Goal: Task Accomplishment & Management: Use online tool/utility

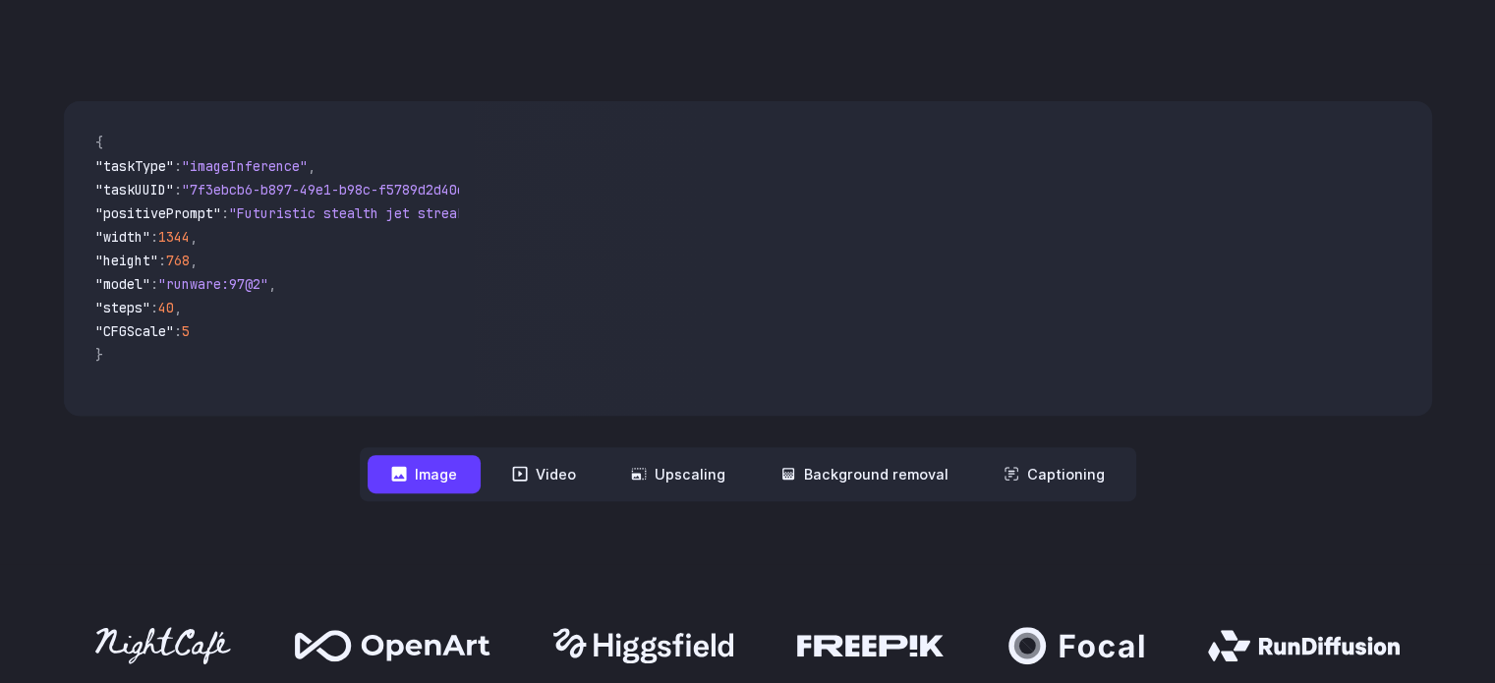
scroll to position [657, 0]
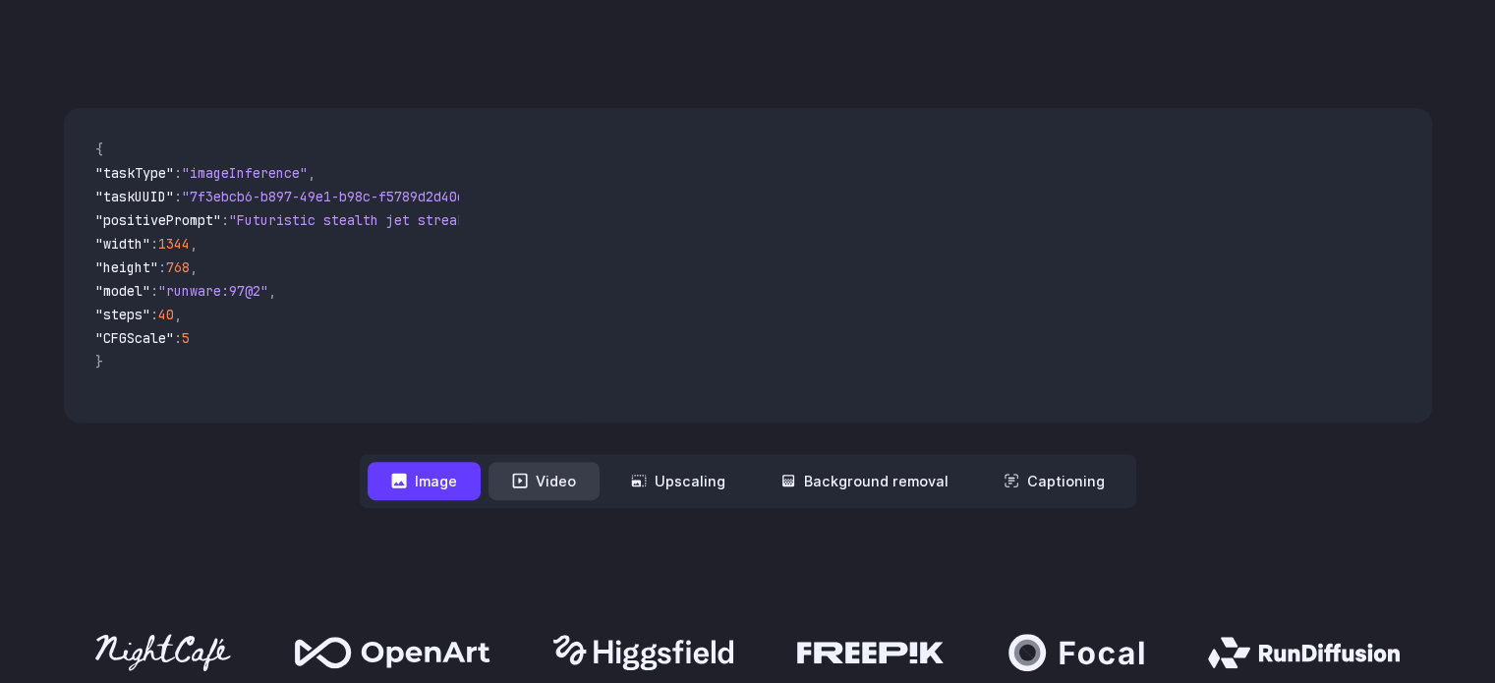
click at [587, 490] on button "Video" at bounding box center [544, 481] width 111 height 38
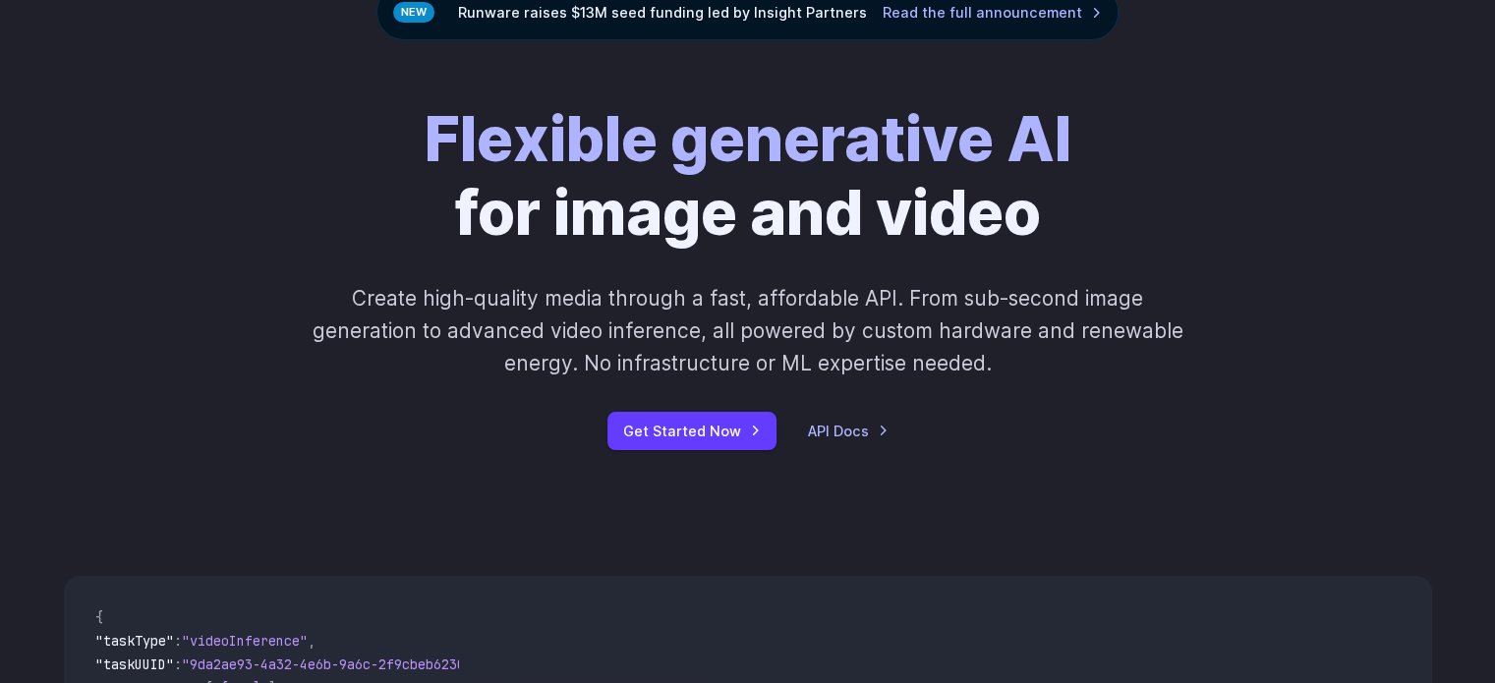
scroll to position [193, 0]
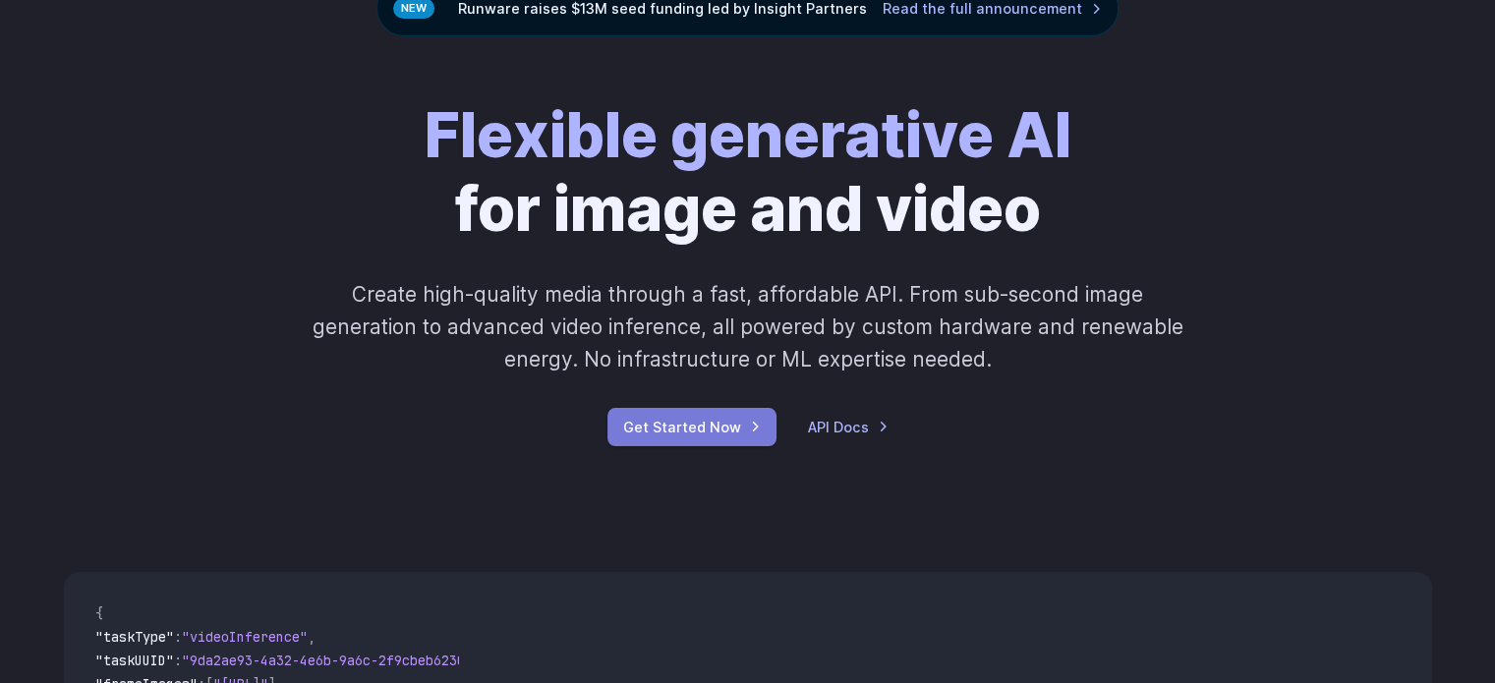
click at [721, 432] on link "Get Started Now" at bounding box center [692, 427] width 169 height 38
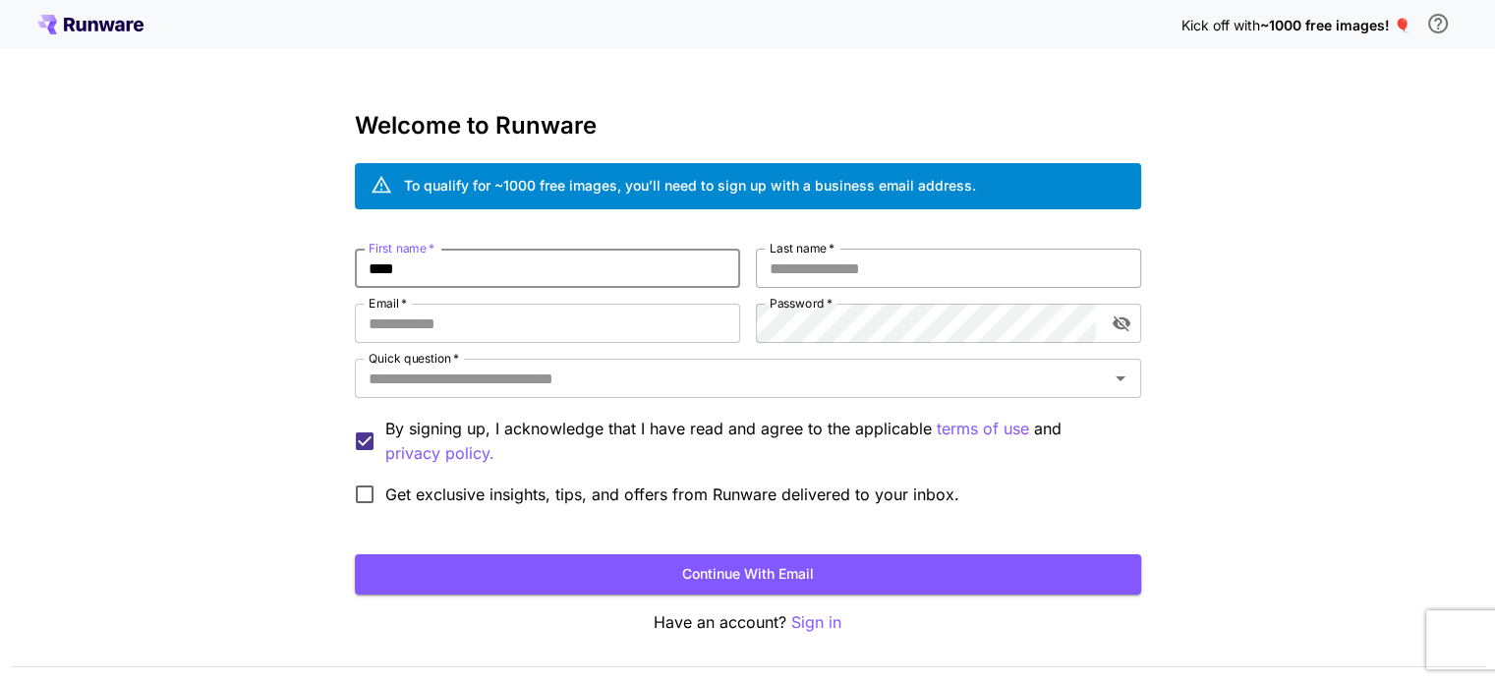
type input "****"
click at [798, 270] on input "Last name   *" at bounding box center [948, 268] width 385 height 39
type input "*******"
click at [599, 329] on input "Email   *" at bounding box center [547, 323] width 385 height 39
type input "**********"
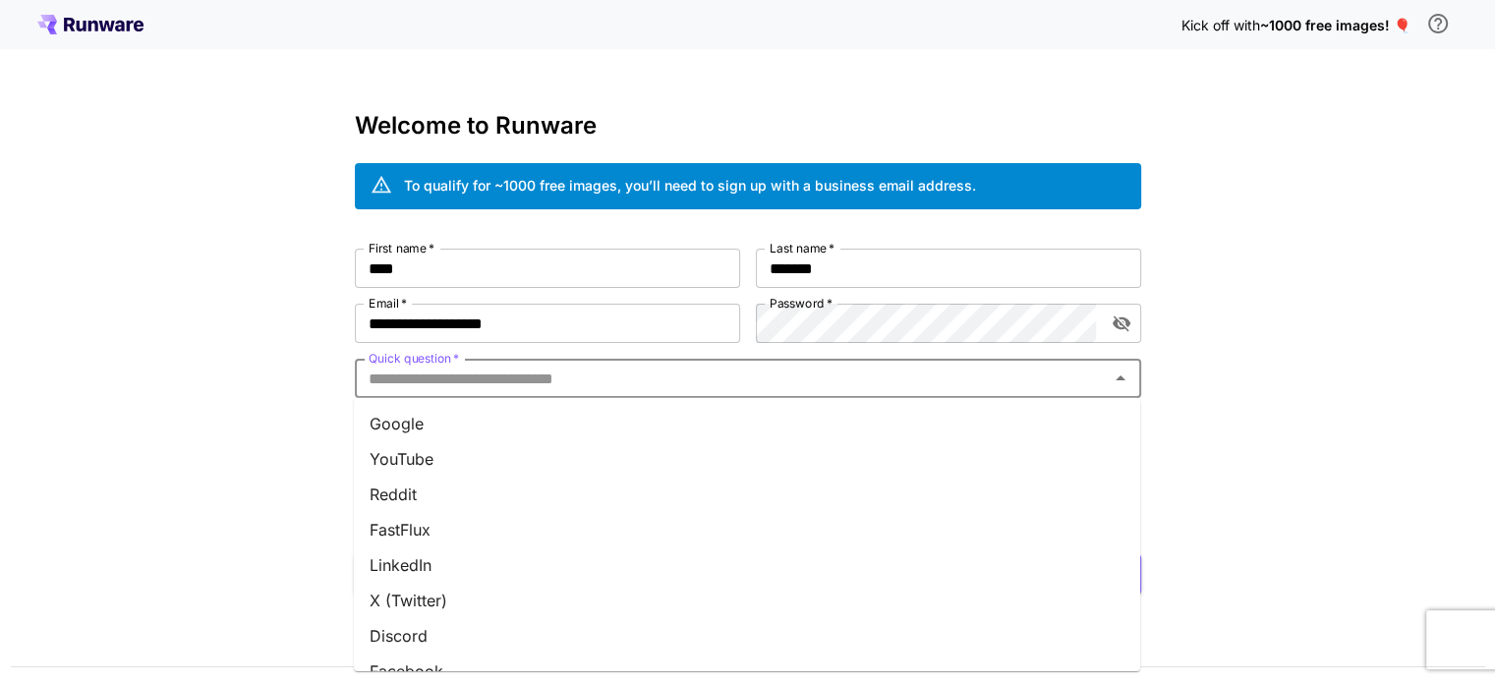
click at [630, 385] on input "Quick question   *" at bounding box center [732, 379] width 742 height 28
click at [583, 409] on li "Google" at bounding box center [747, 423] width 787 height 35
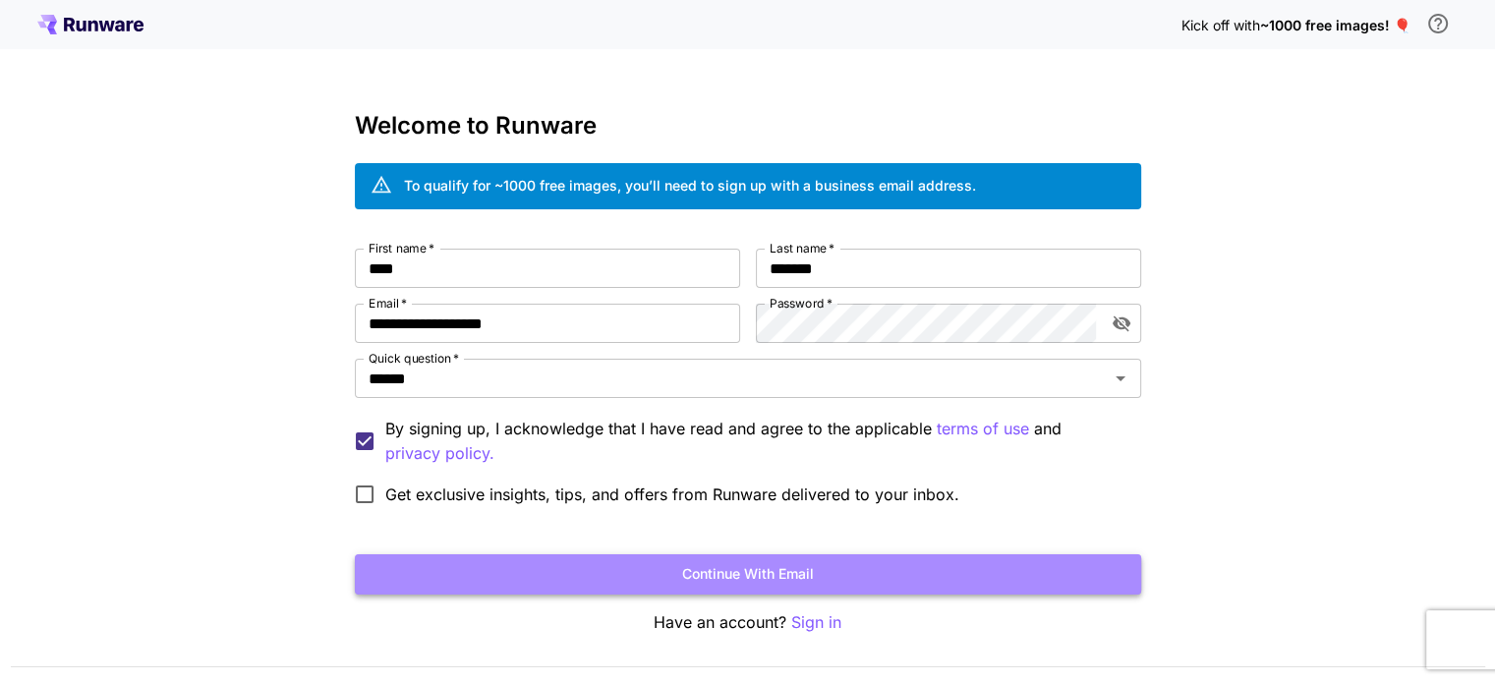
click at [570, 557] on button "Continue with email" at bounding box center [748, 574] width 787 height 40
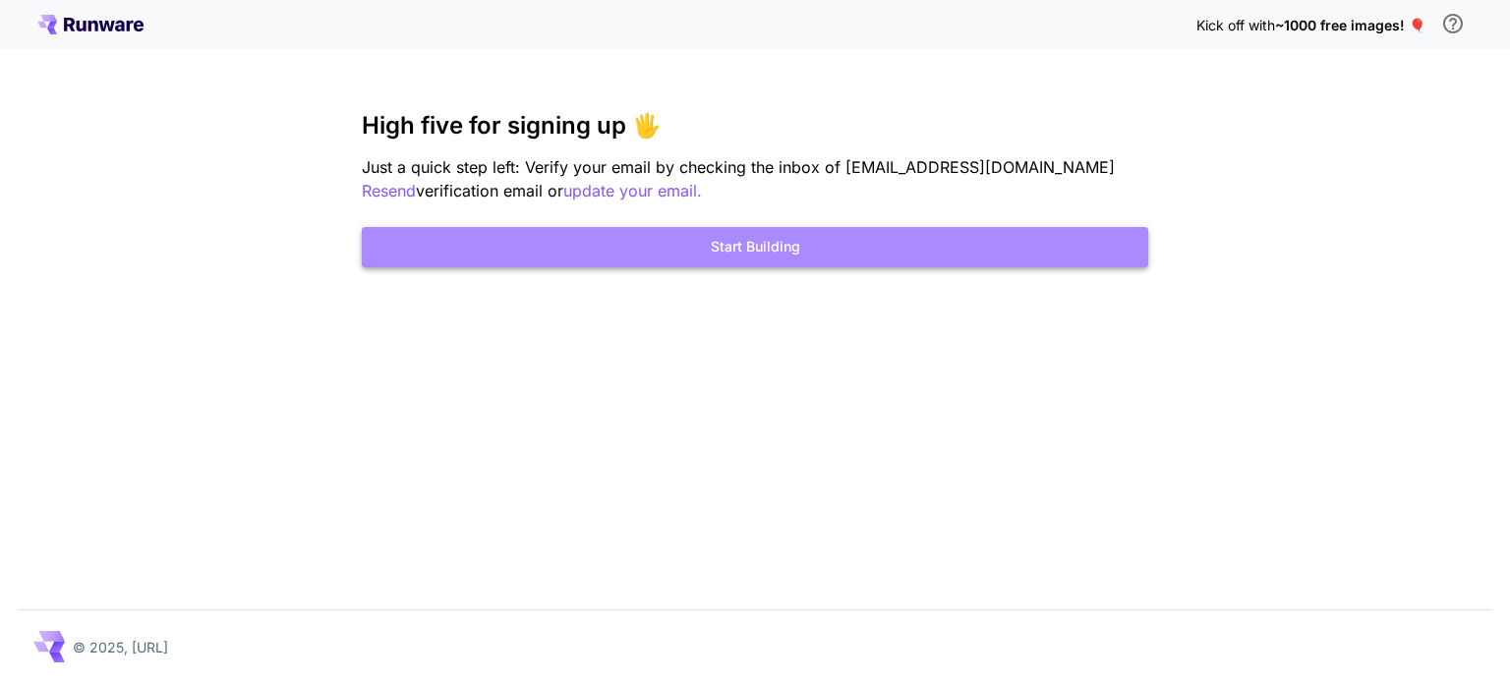
click at [953, 243] on button "Start Building" at bounding box center [755, 247] width 787 height 40
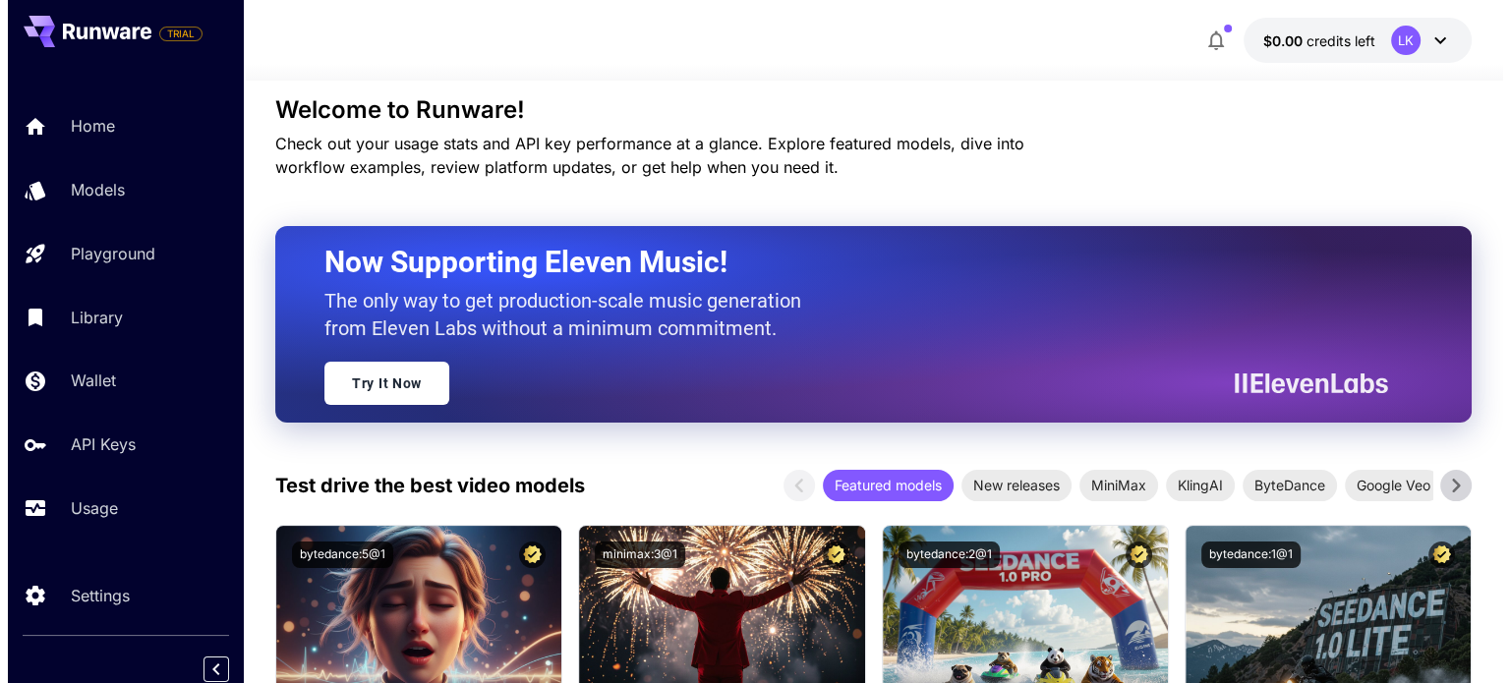
scroll to position [539, 0]
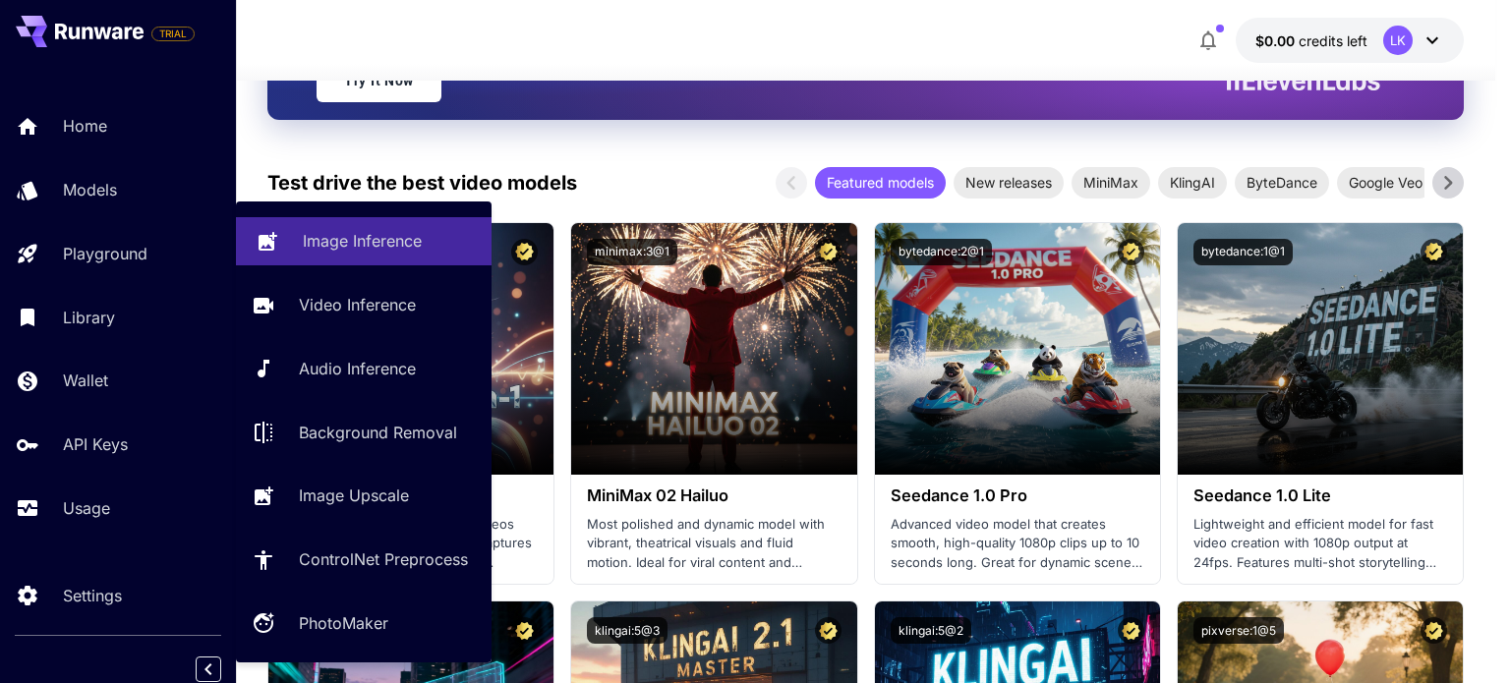
click at [348, 236] on p "Image Inference" at bounding box center [362, 241] width 119 height 24
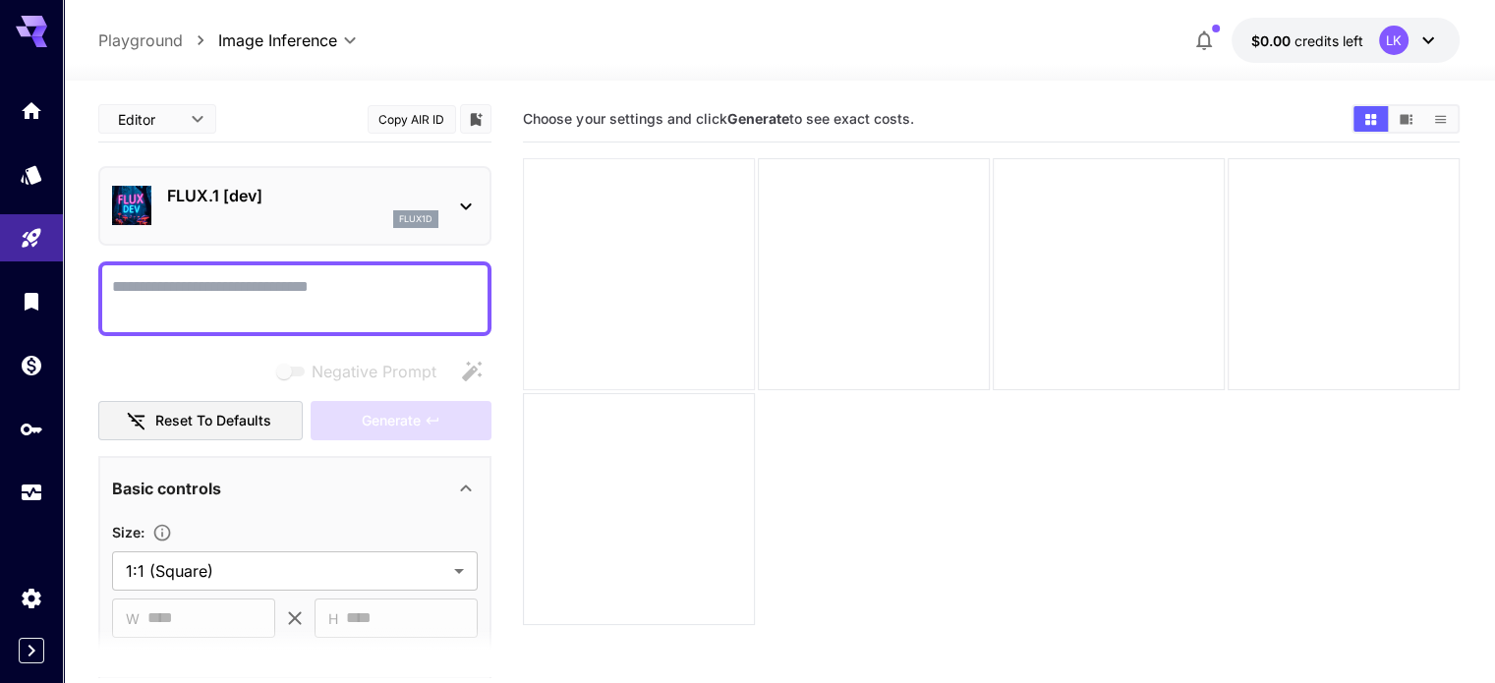
click at [663, 247] on div at bounding box center [639, 274] width 232 height 232
click at [339, 280] on textarea "Negative Prompt" at bounding box center [295, 298] width 366 height 47
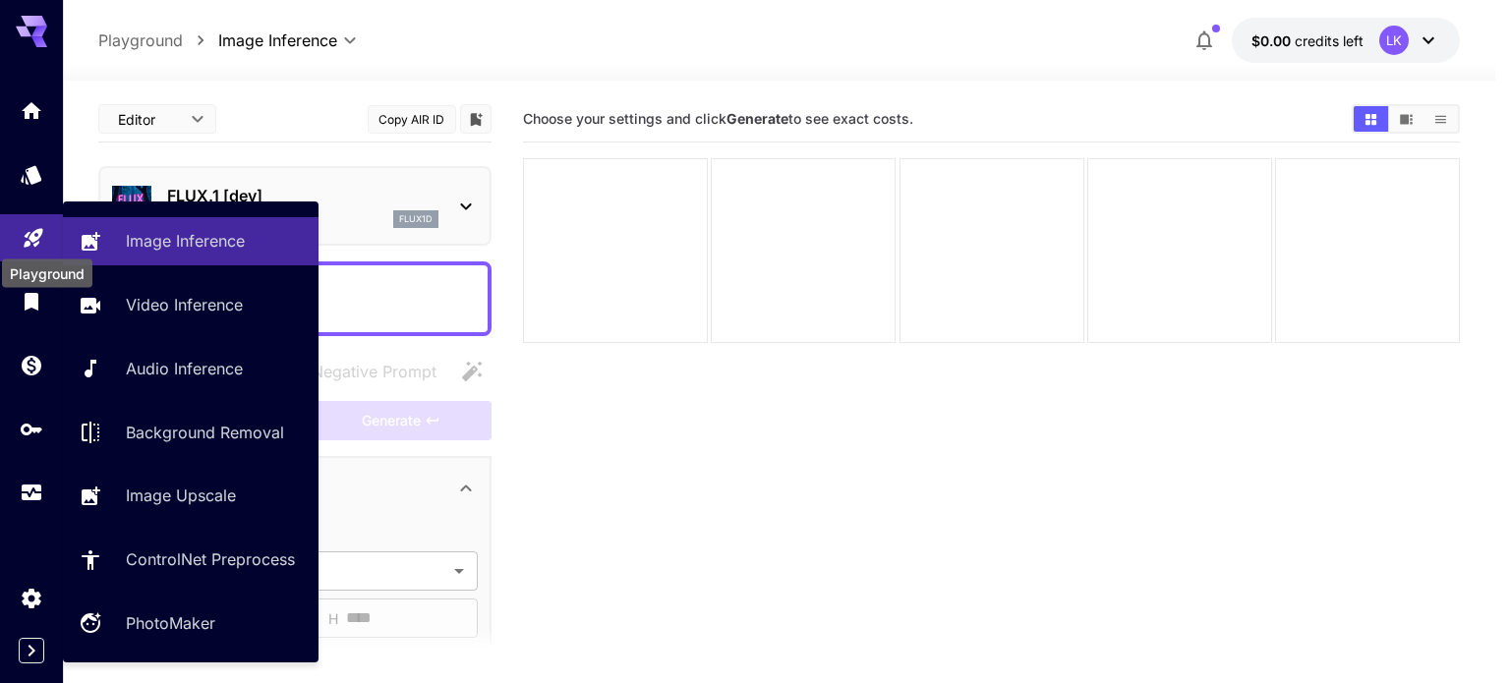
click at [29, 233] on icon "Playground" at bounding box center [33, 236] width 19 height 19
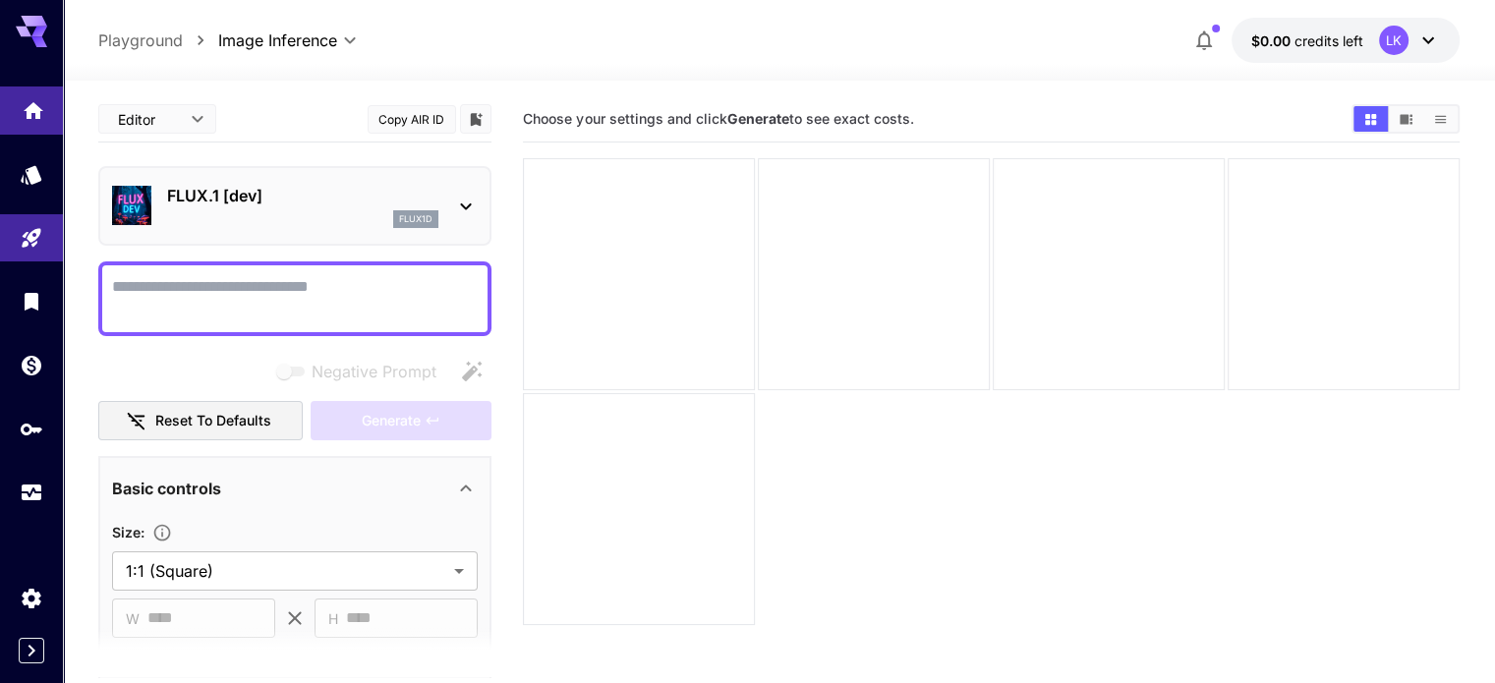
click at [28, 131] on link at bounding box center [31, 111] width 63 height 48
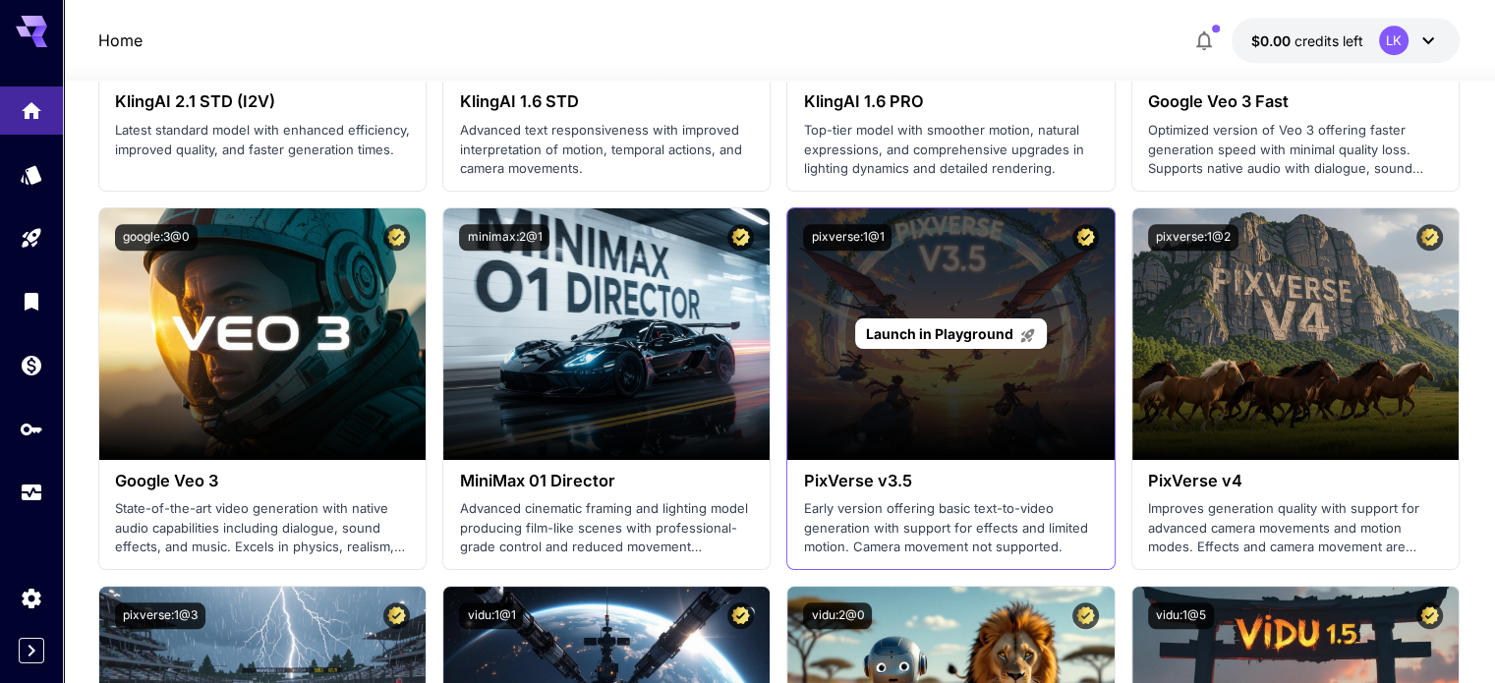
scroll to position [1691, 0]
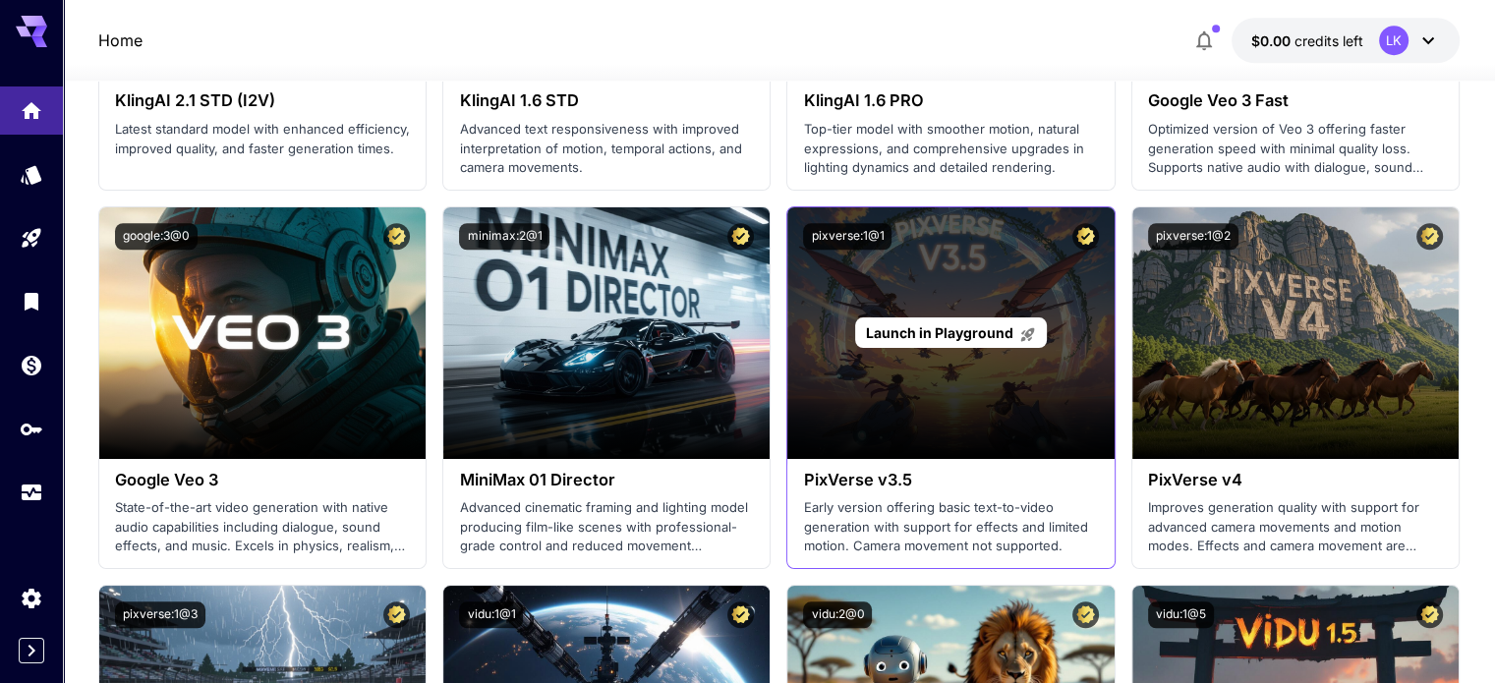
click at [920, 338] on span "Launch in Playground" at bounding box center [939, 332] width 147 height 17
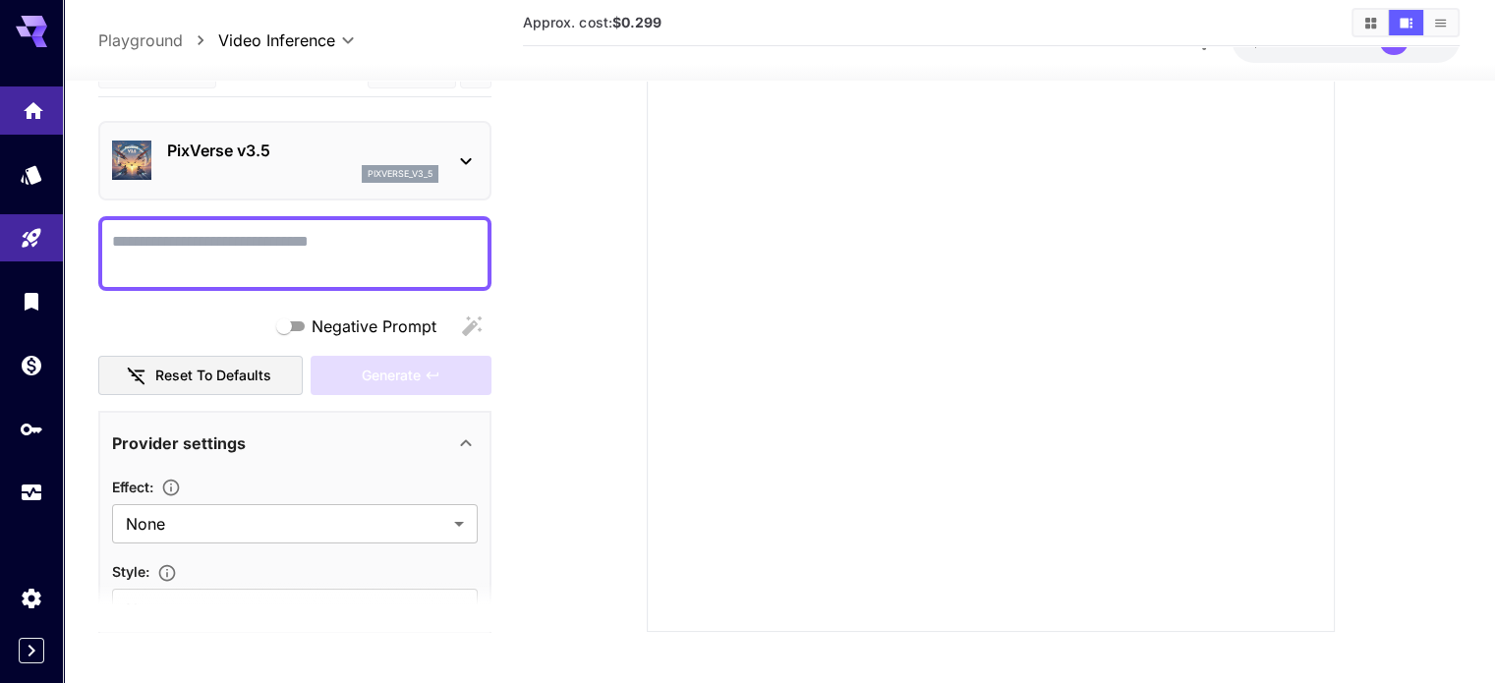
click at [0, 118] on link at bounding box center [31, 111] width 63 height 48
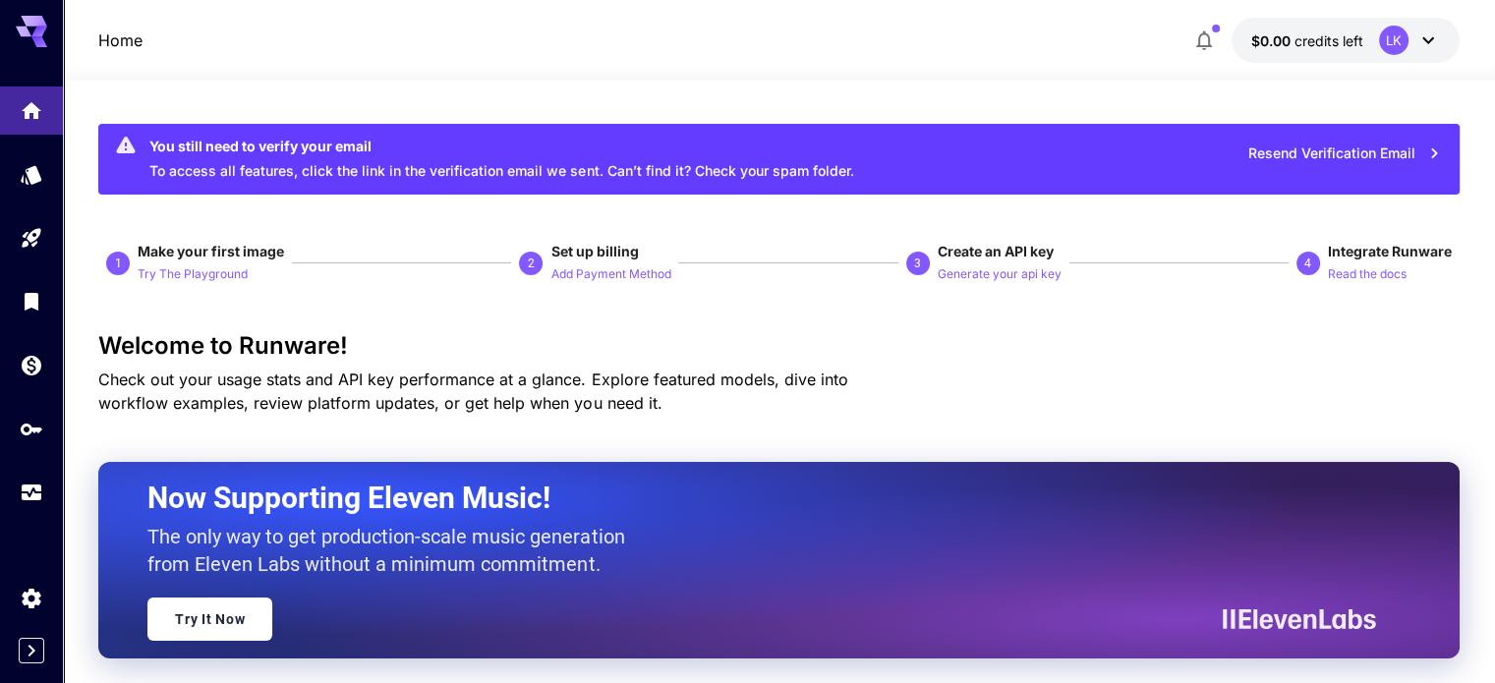
click at [39, 19] on icon at bounding box center [31, 26] width 31 height 21
click at [0, 484] on link at bounding box center [31, 493] width 63 height 48
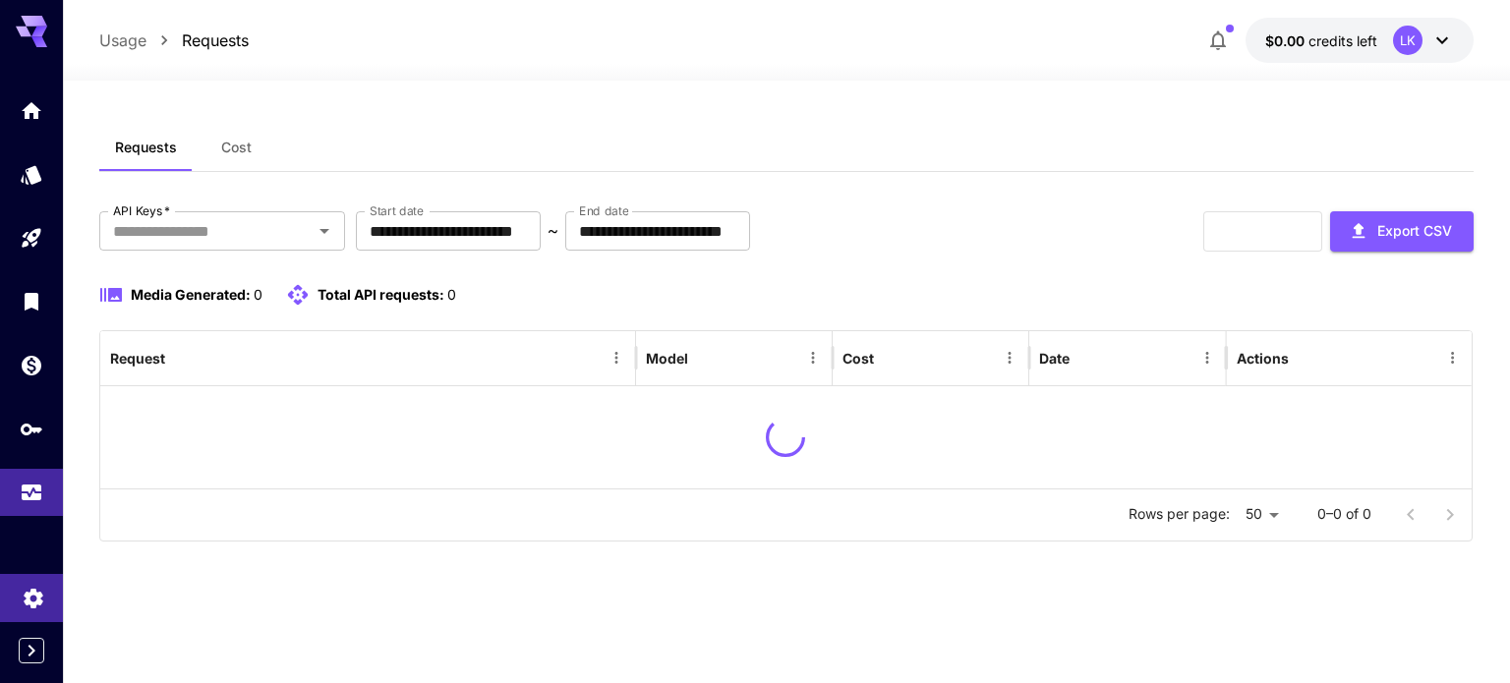
click at [47, 609] on link at bounding box center [31, 598] width 63 height 48
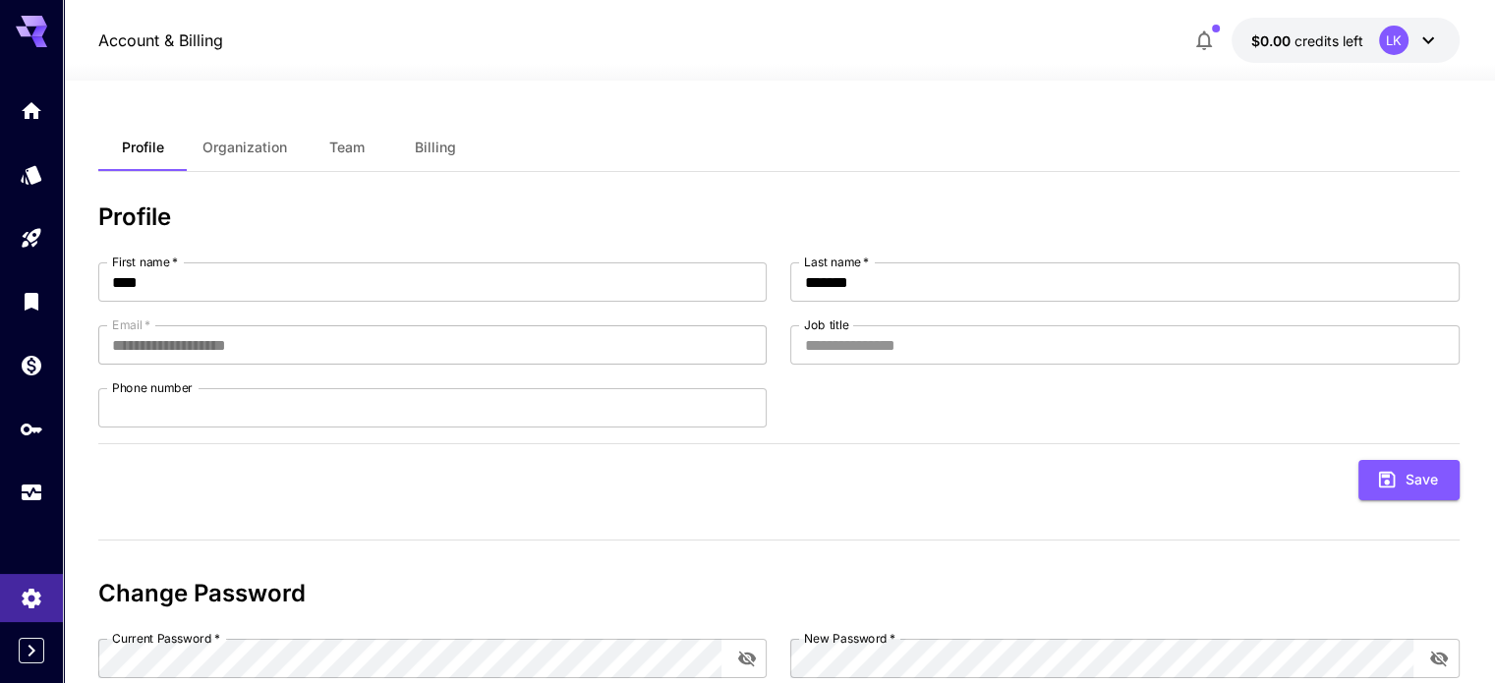
click at [265, 133] on button "Organization" at bounding box center [245, 147] width 116 height 47
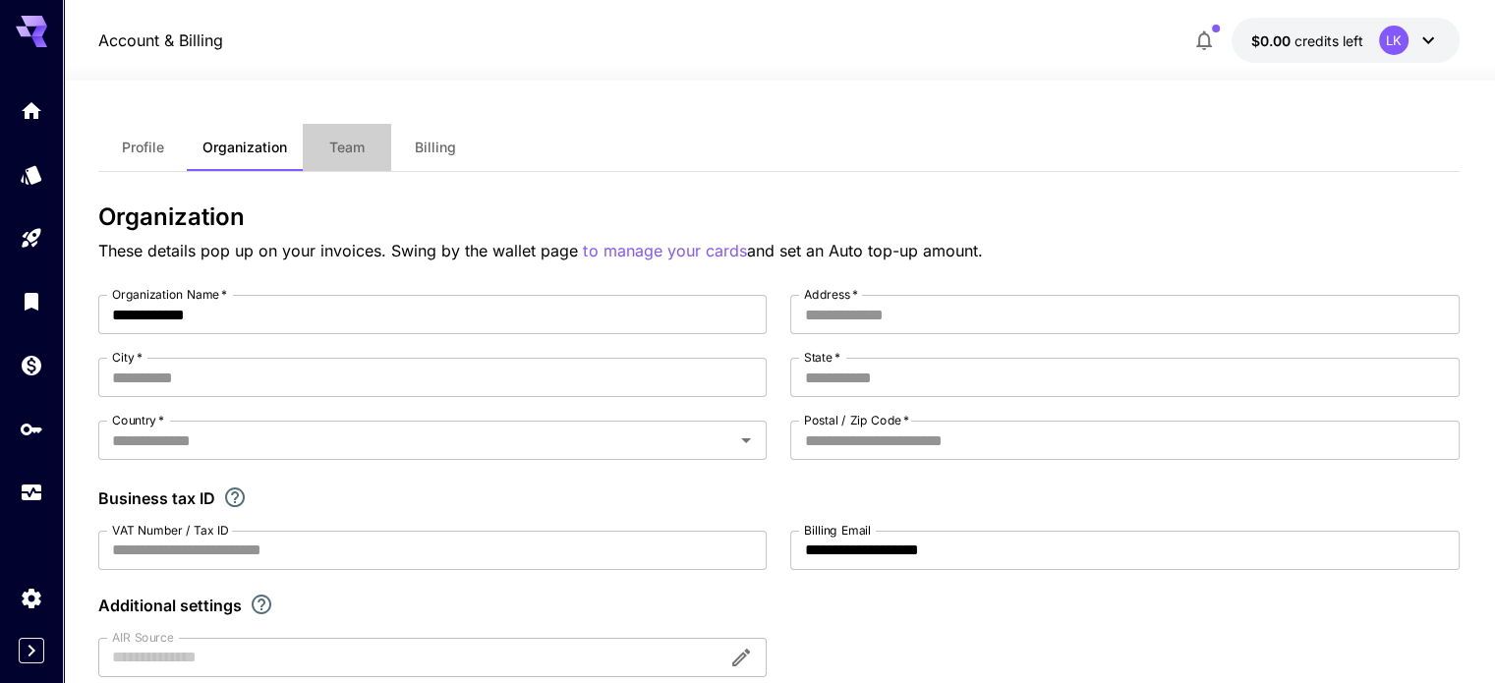
click at [359, 145] on span "Team" at bounding box center [346, 148] width 35 height 18
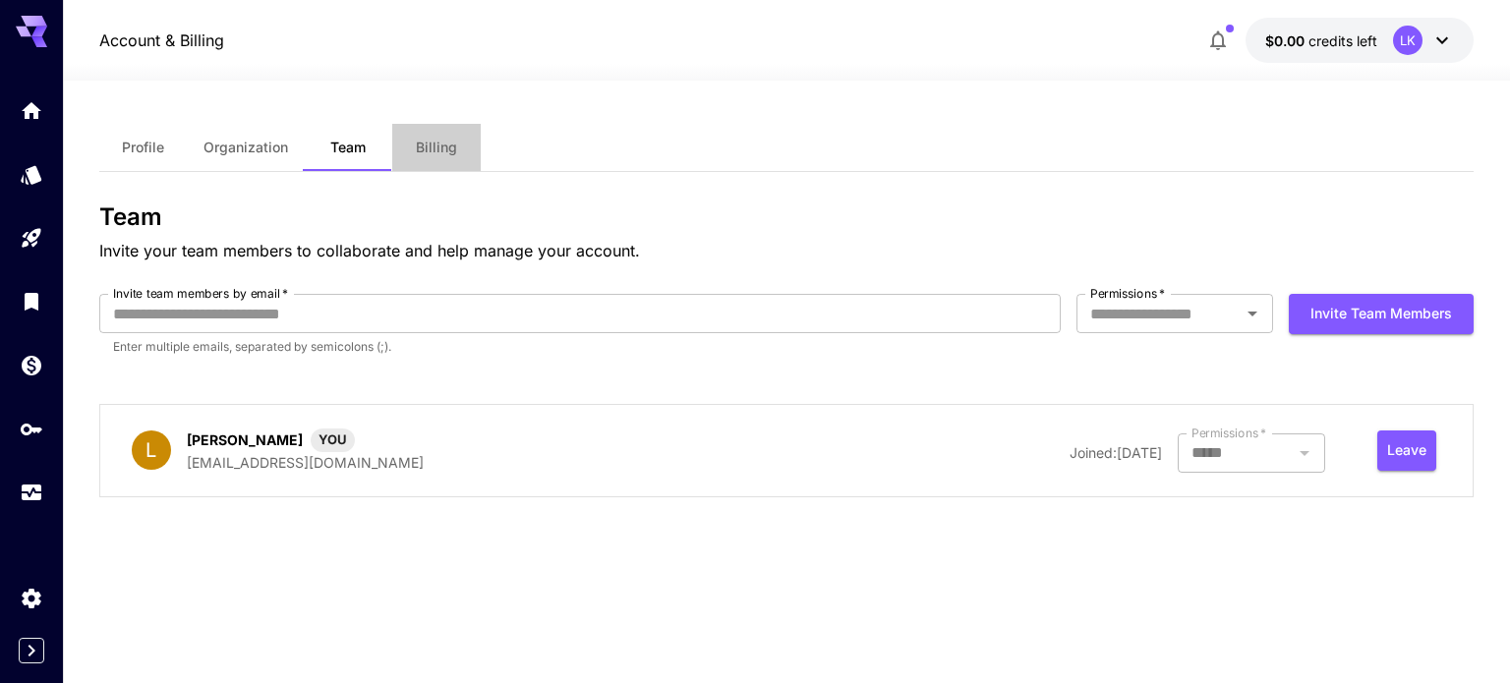
click at [426, 142] on span "Billing" at bounding box center [436, 148] width 41 height 18
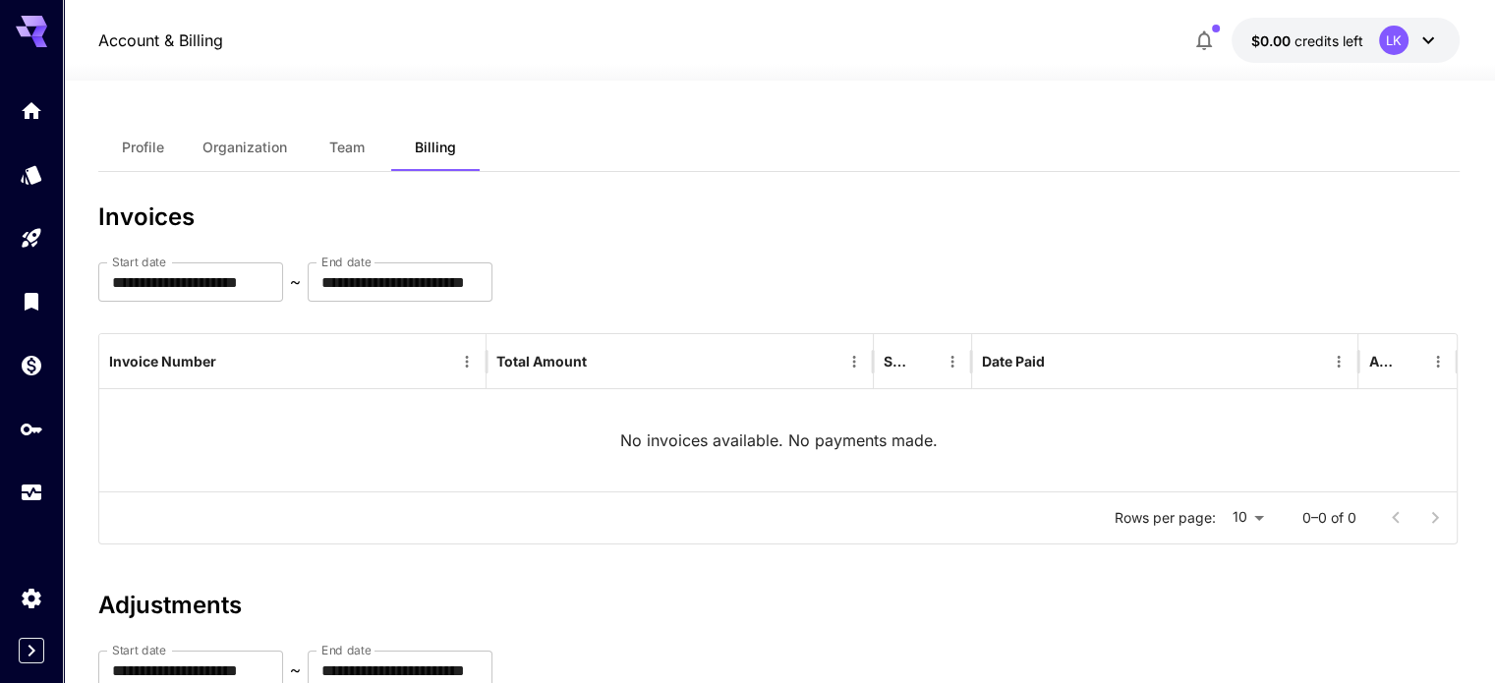
click at [341, 148] on span "Team" at bounding box center [346, 148] width 35 height 18
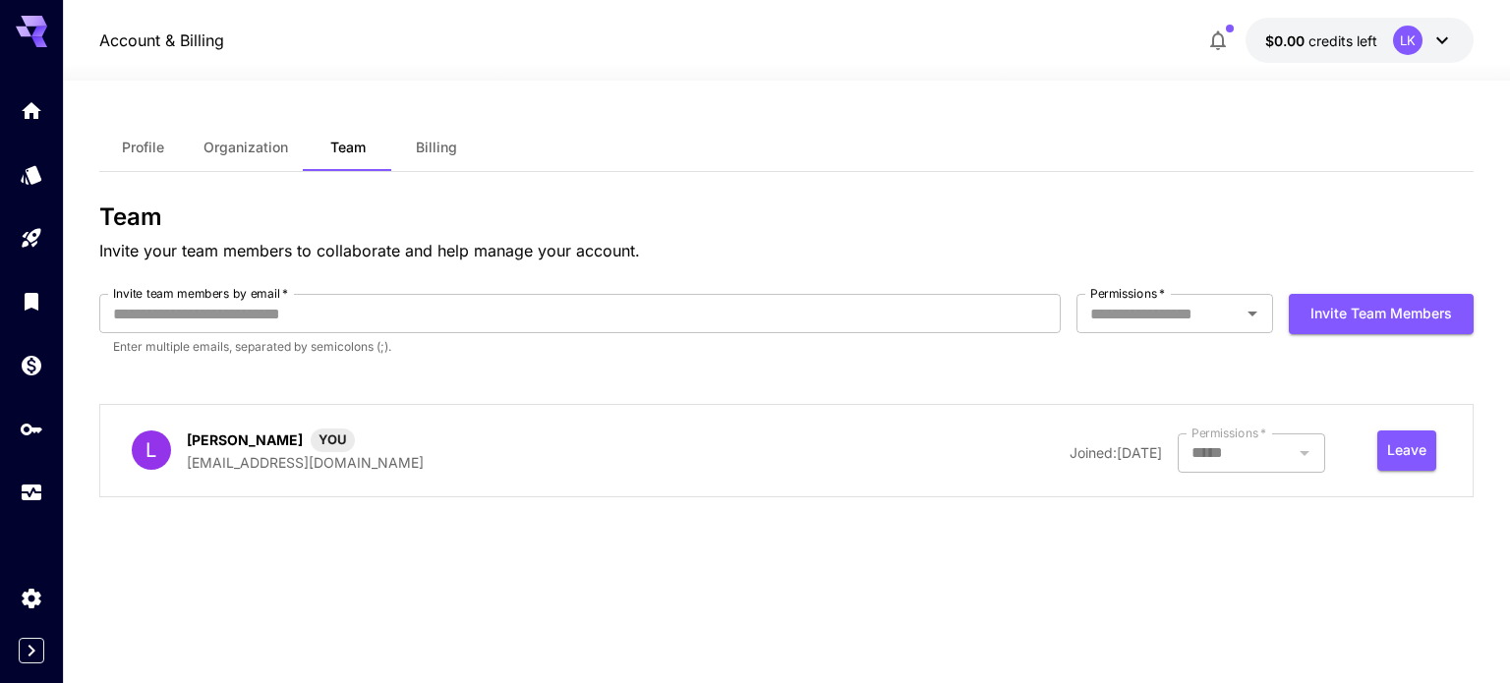
click at [279, 147] on span "Organization" at bounding box center [246, 148] width 85 height 18
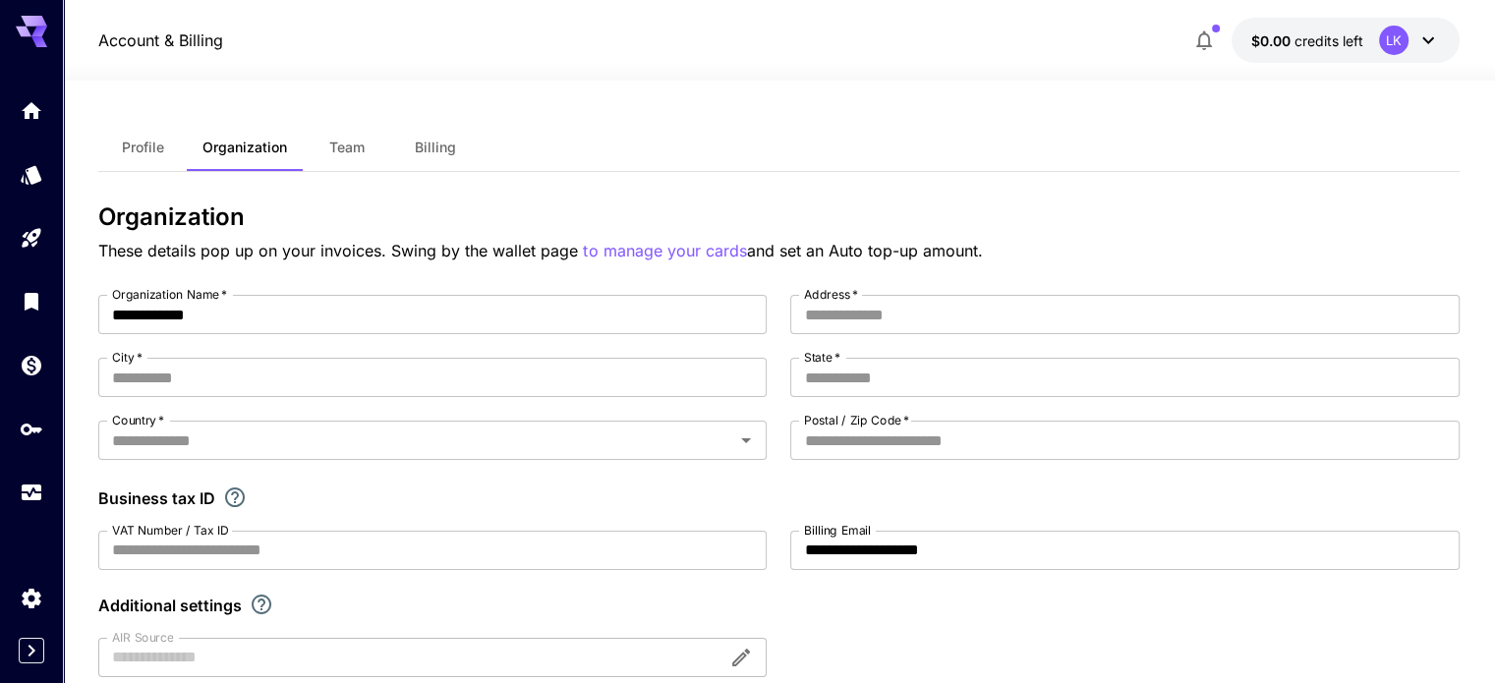
click at [461, 118] on div "**********" at bounding box center [778, 641] width 1361 height 1121
click at [441, 134] on button "Billing" at bounding box center [435, 147] width 88 height 47
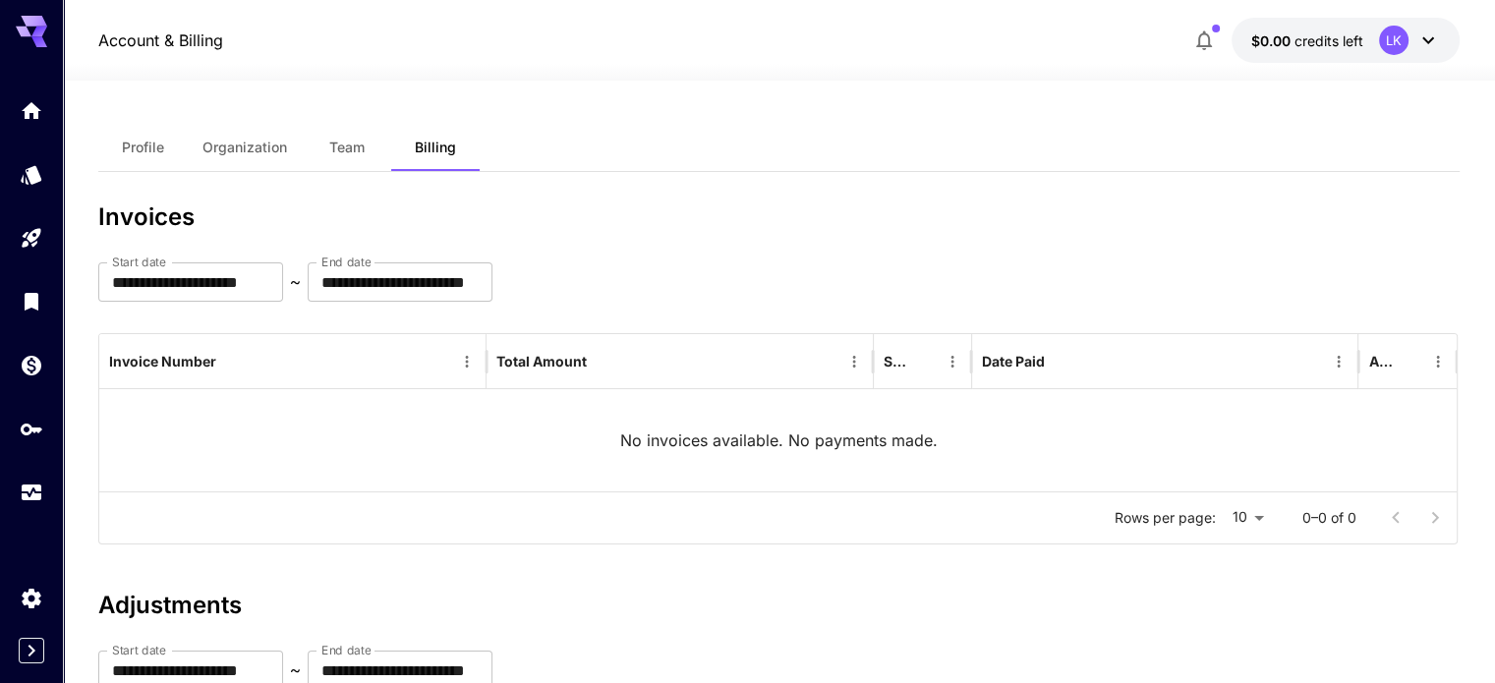
click at [176, 141] on button "Profile" at bounding box center [142, 147] width 88 height 47
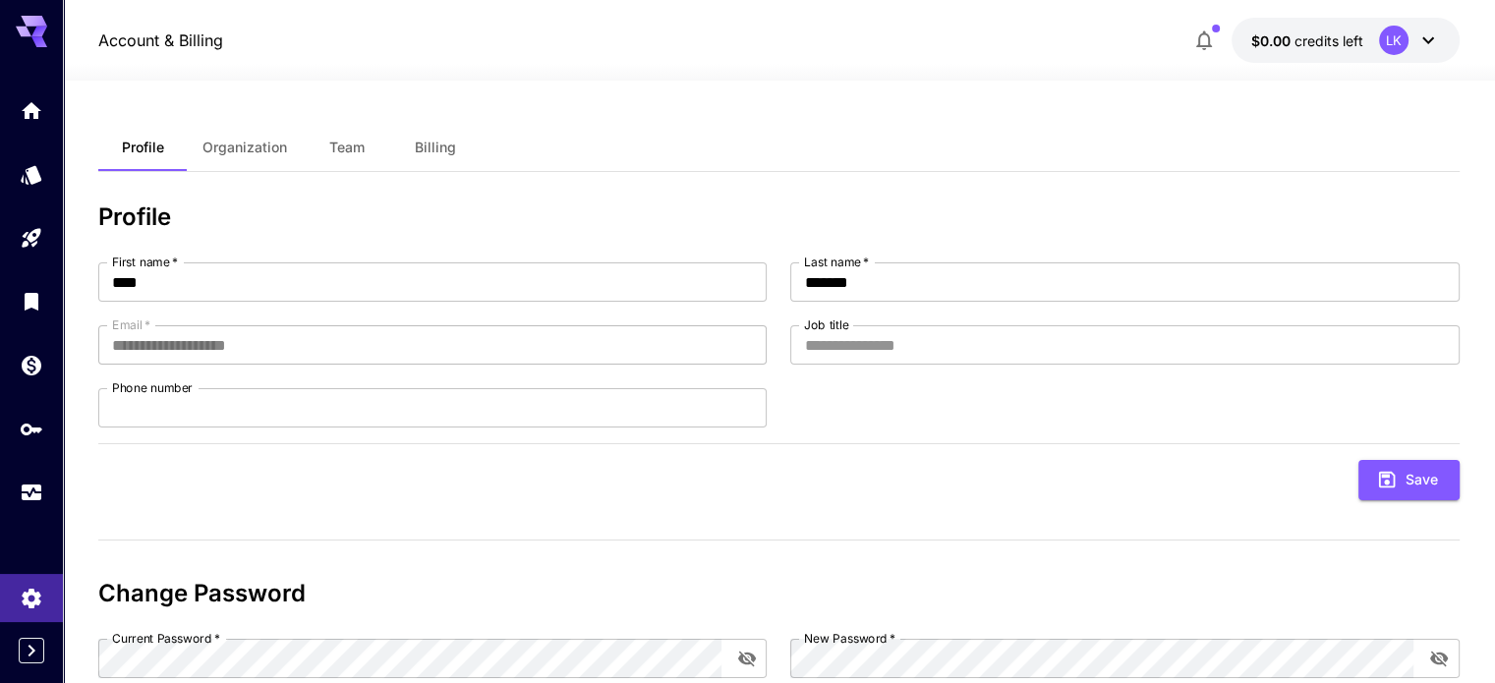
scroll to position [125, 0]
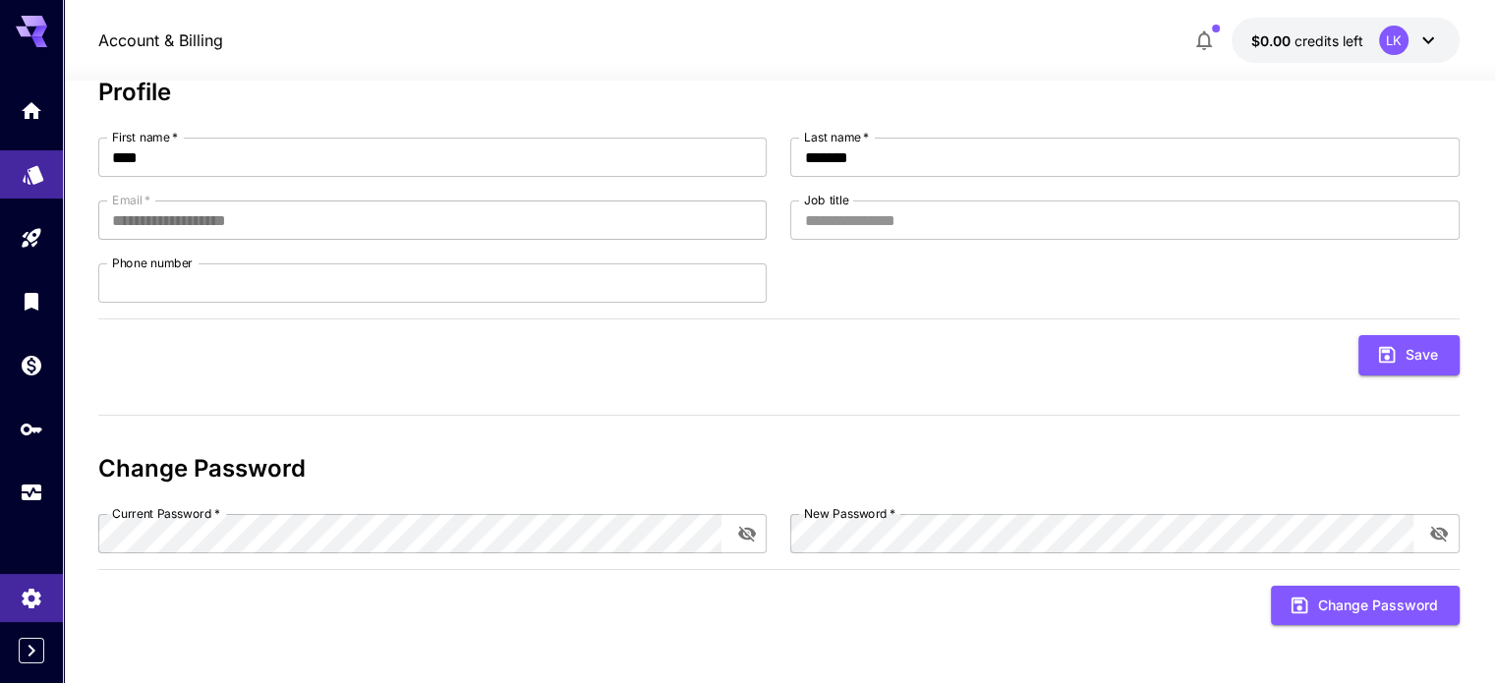
click at [0, 175] on link at bounding box center [31, 174] width 63 height 48
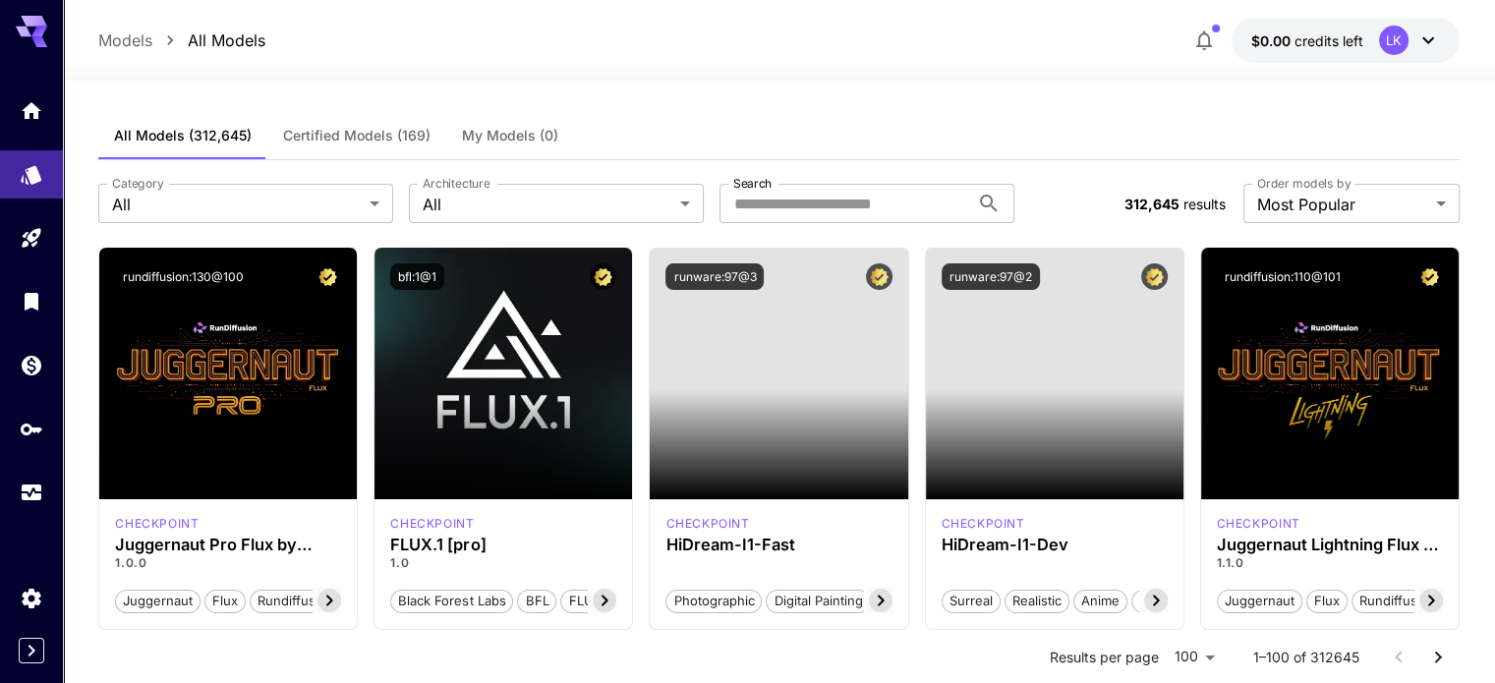
click at [31, 148] on div at bounding box center [31, 302] width 63 height 430
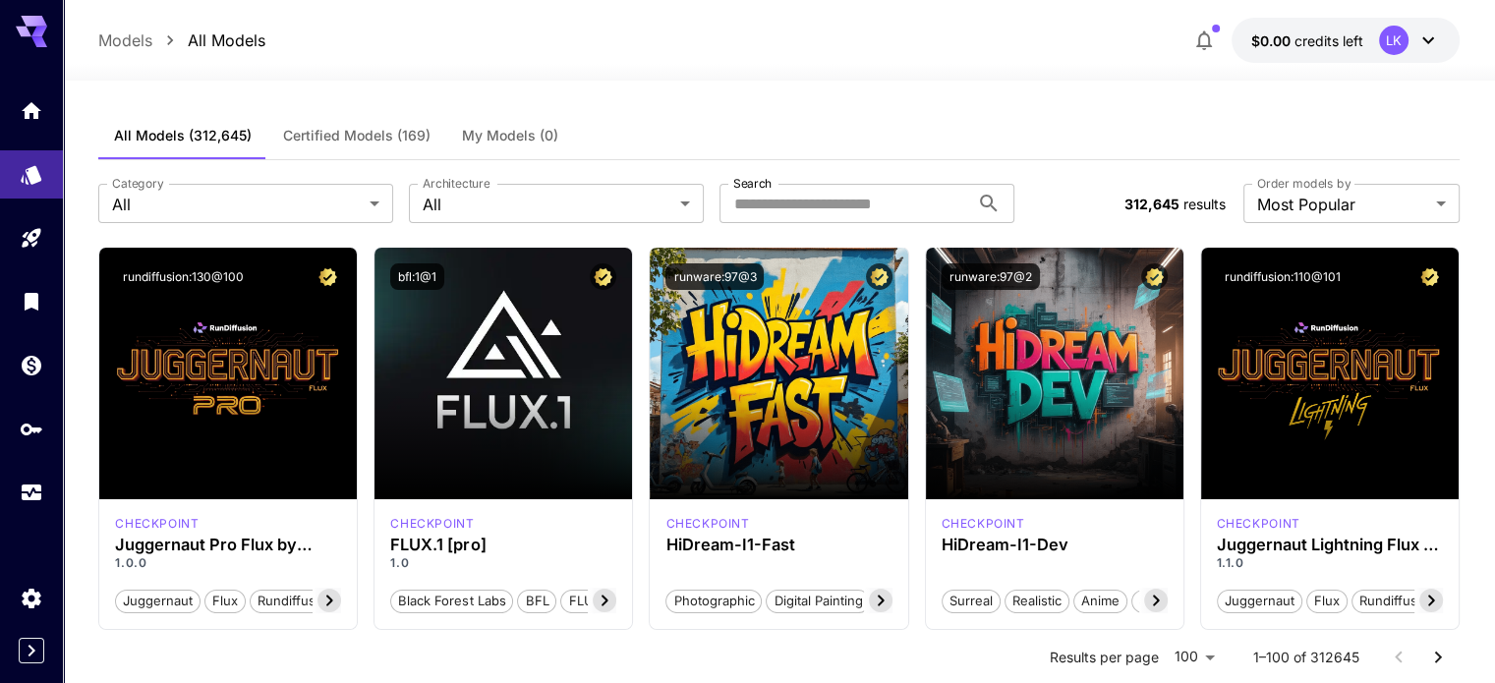
click at [31, 140] on div at bounding box center [31, 302] width 63 height 430
click at [29, 134] on link at bounding box center [31, 111] width 63 height 48
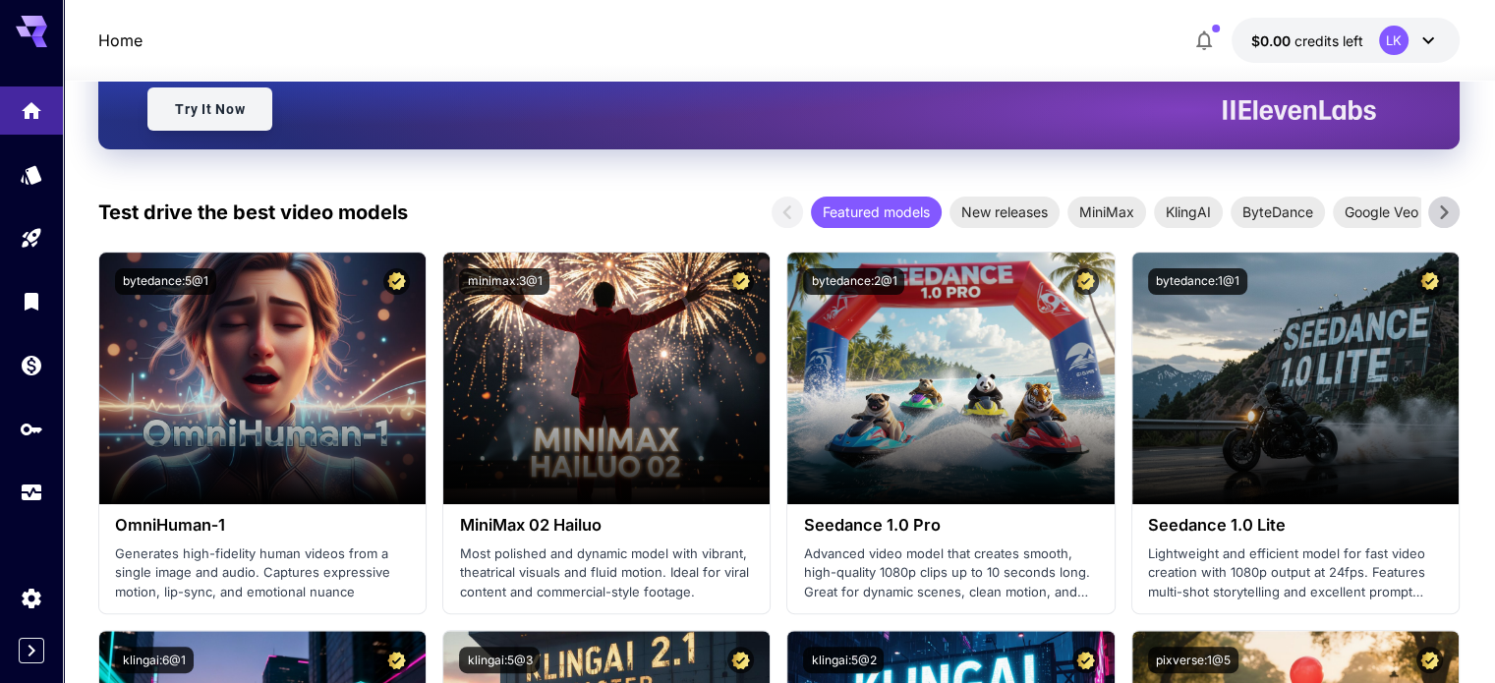
scroll to position [189, 0]
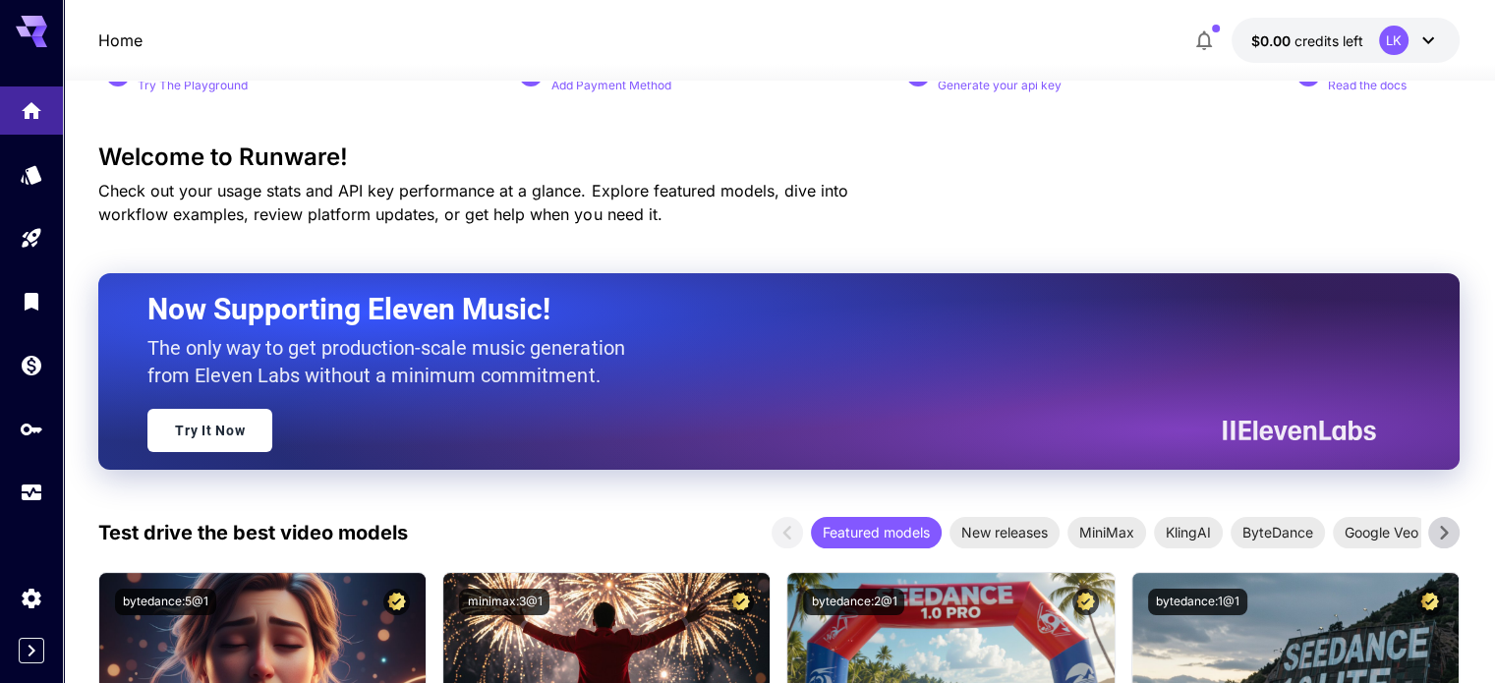
click at [341, 316] on h2 "Now Supporting Eleven Music!" at bounding box center [753, 309] width 1213 height 37
click at [362, 385] on p "The only way to get production-scale music generation from Eleven Labs without …" at bounding box center [393, 361] width 492 height 55
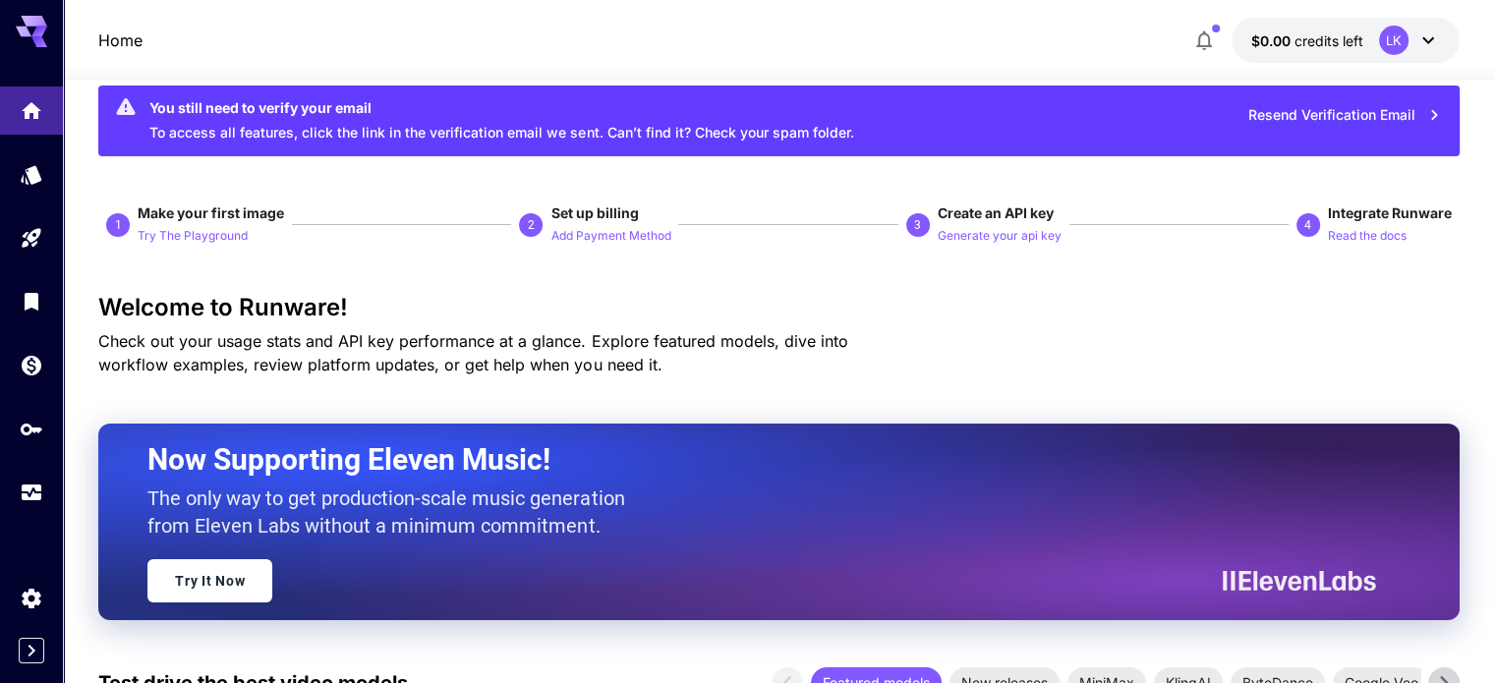
scroll to position [0, 0]
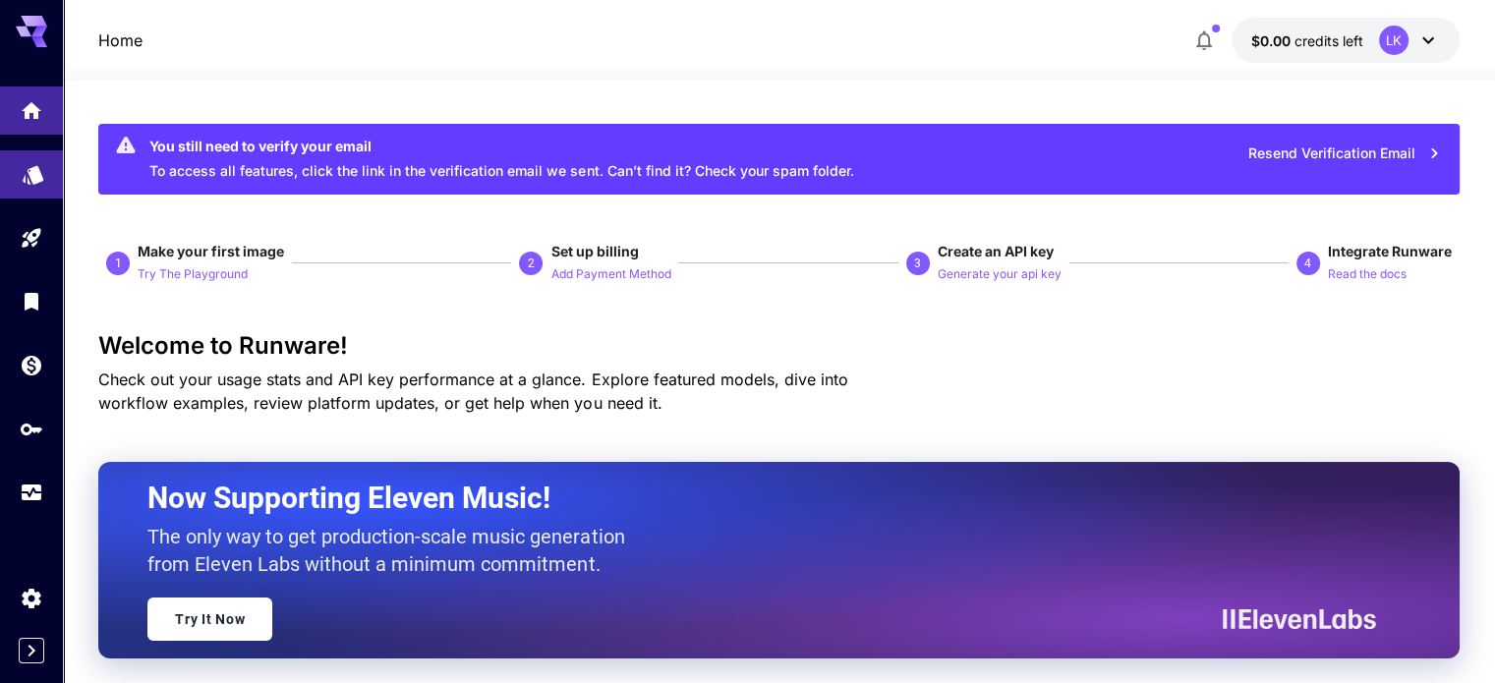
click at [17, 172] on link at bounding box center [31, 174] width 63 height 48
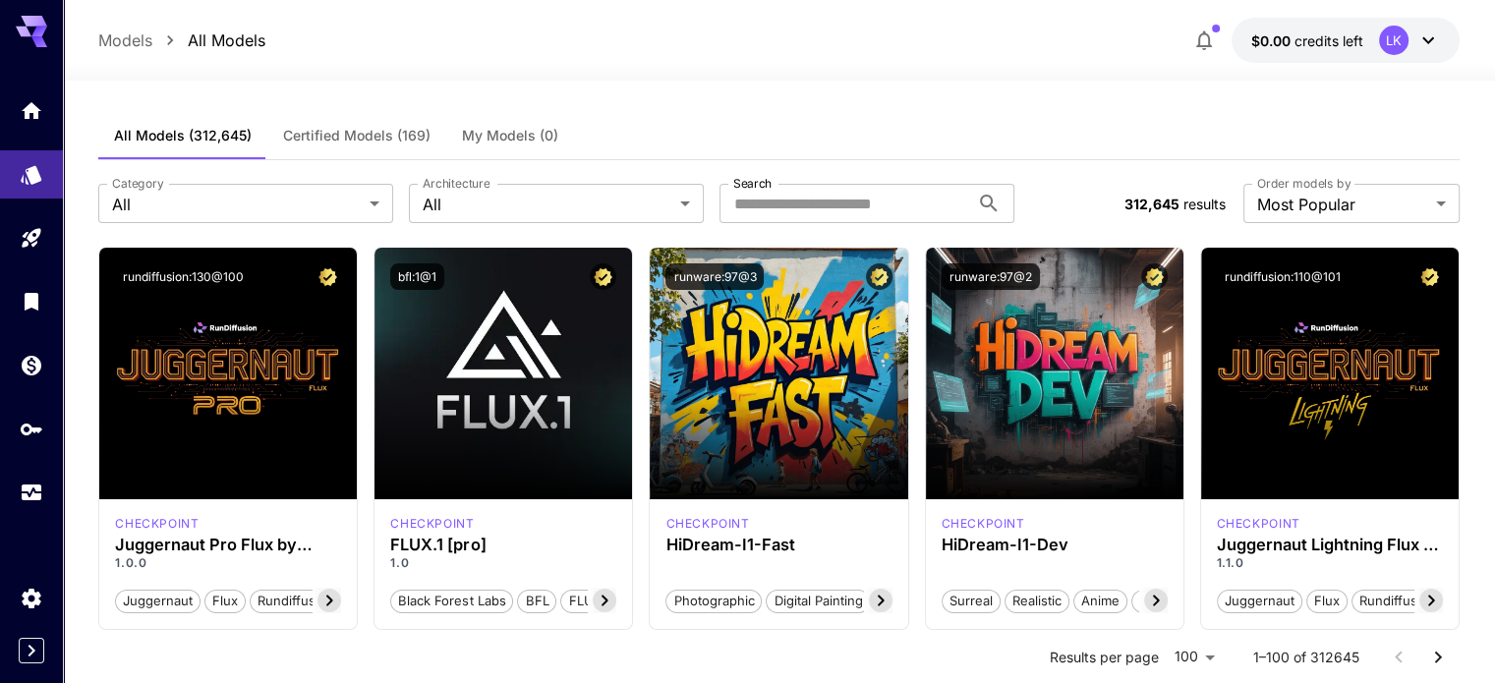
click at [31, 200] on div at bounding box center [31, 302] width 63 height 430
click at [33, 211] on div at bounding box center [31, 302] width 63 height 430
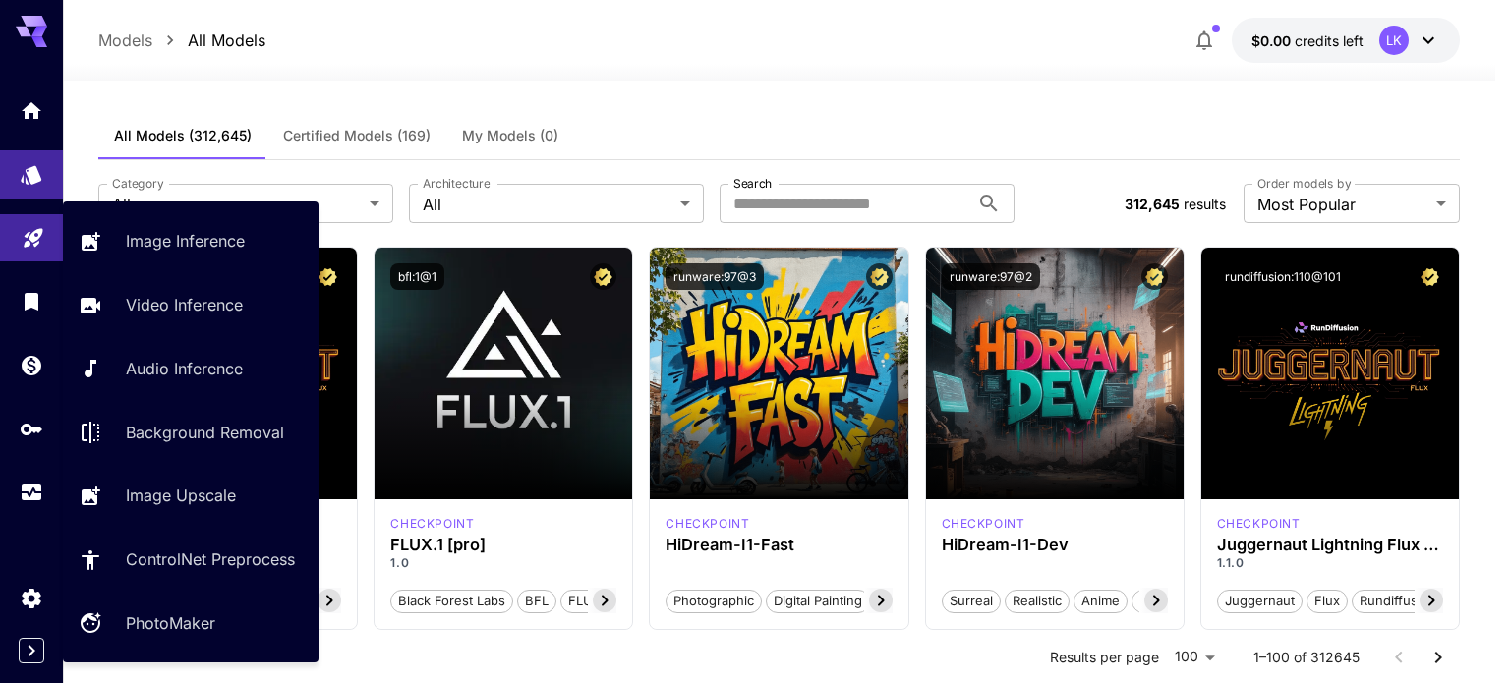
click at [37, 234] on icon "Playground" at bounding box center [34, 233] width 24 height 24
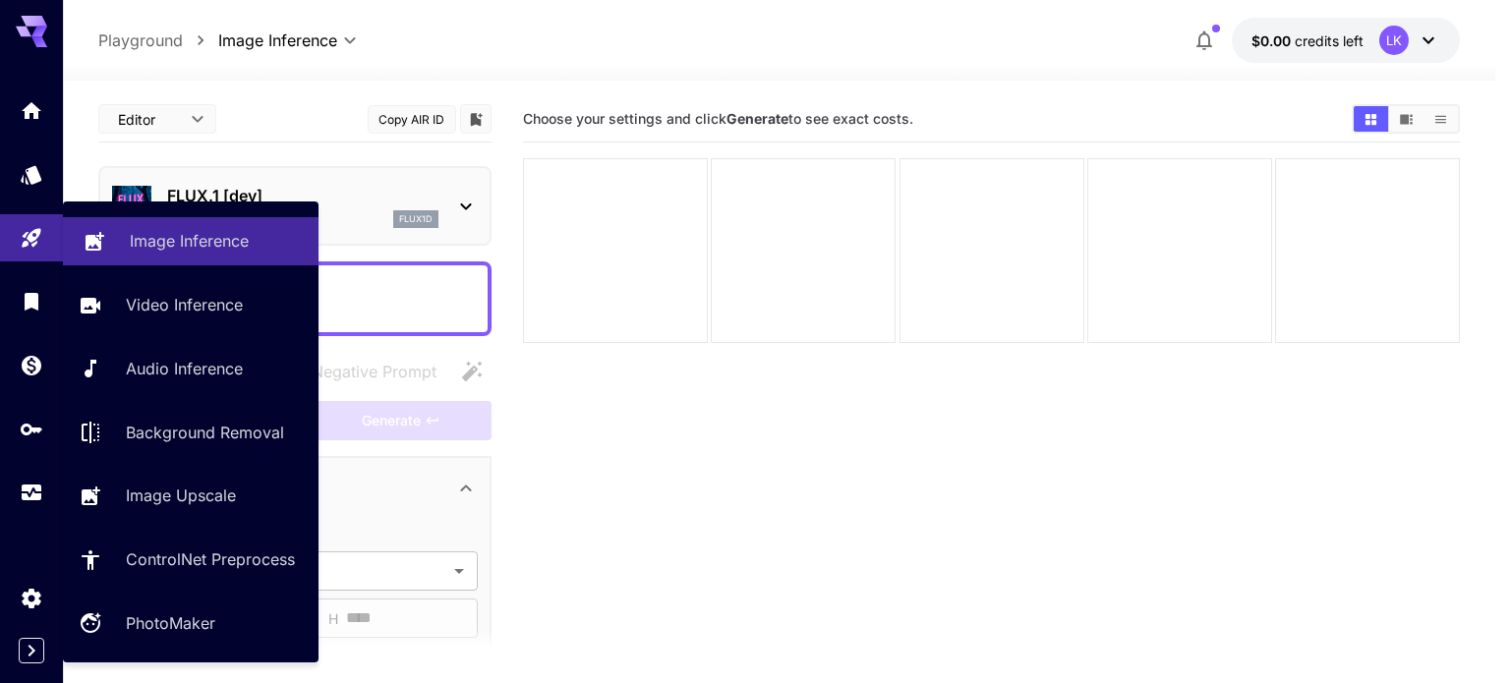
click at [107, 232] on link "Image Inference" at bounding box center [191, 241] width 256 height 48
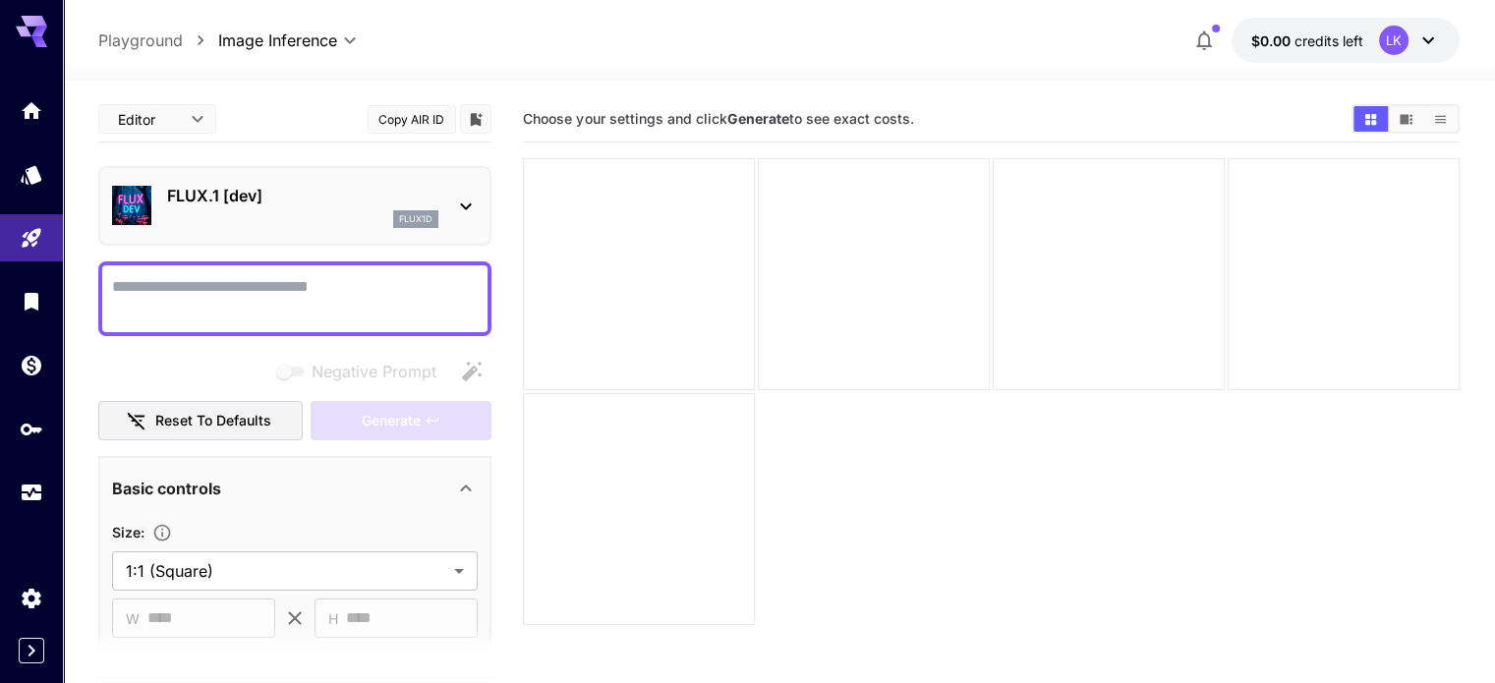
click at [311, 267] on div at bounding box center [294, 299] width 393 height 75
click at [314, 289] on textarea "Negative Prompt" at bounding box center [295, 298] width 366 height 47
paste textarea "**********"
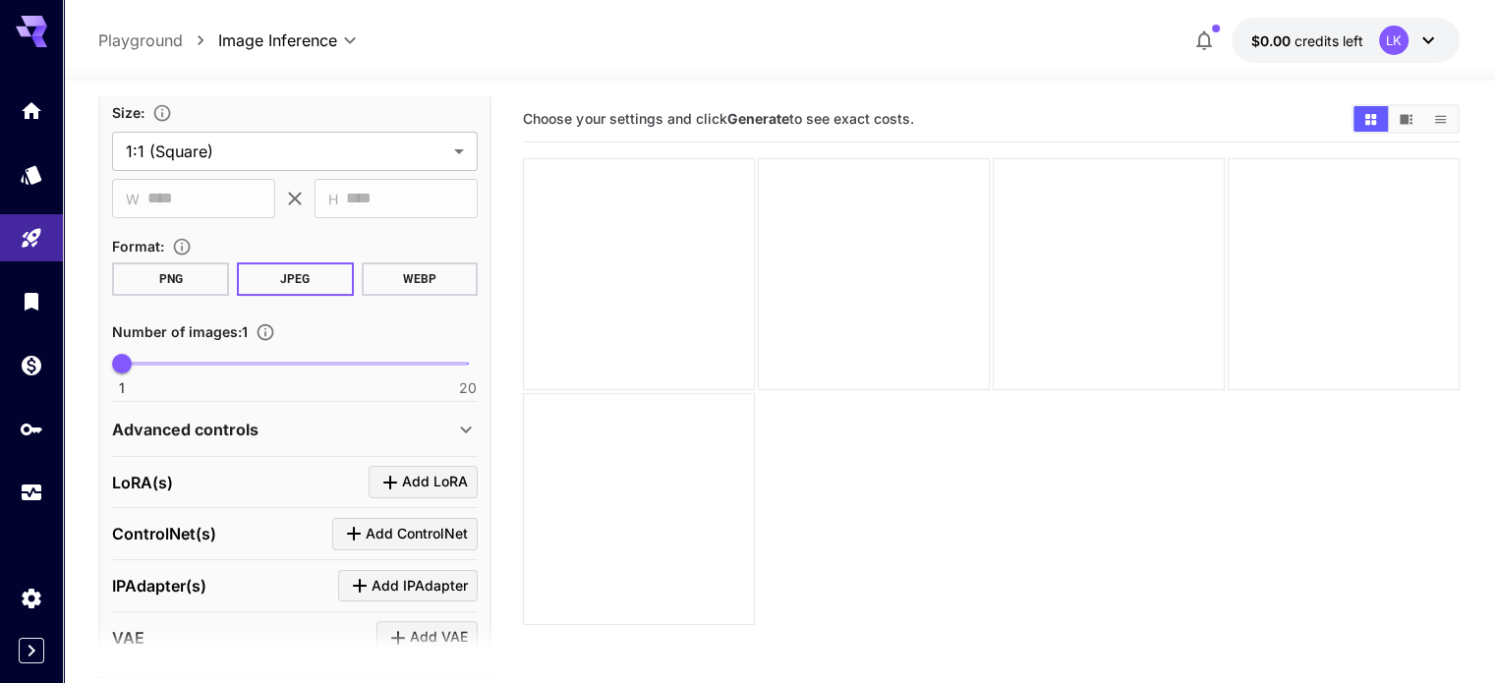
scroll to position [440, 0]
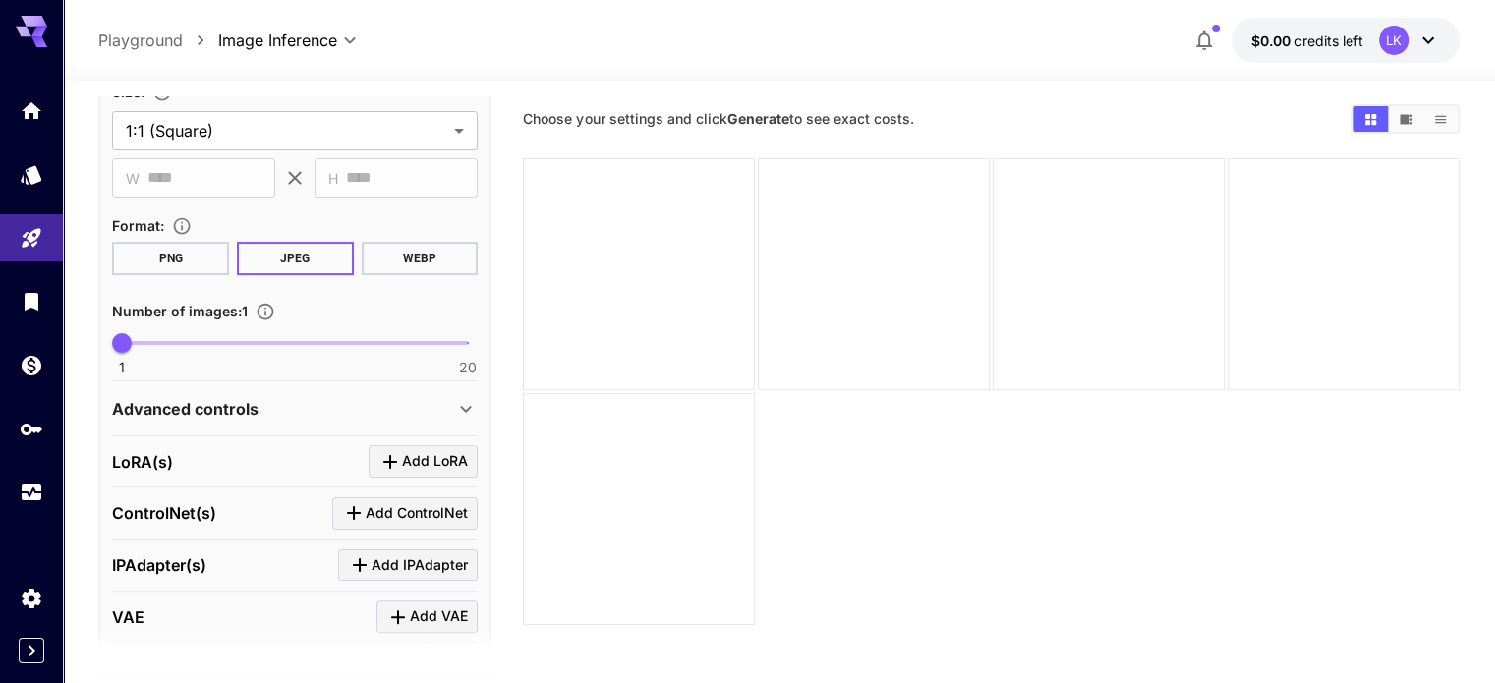
type textarea "**********"
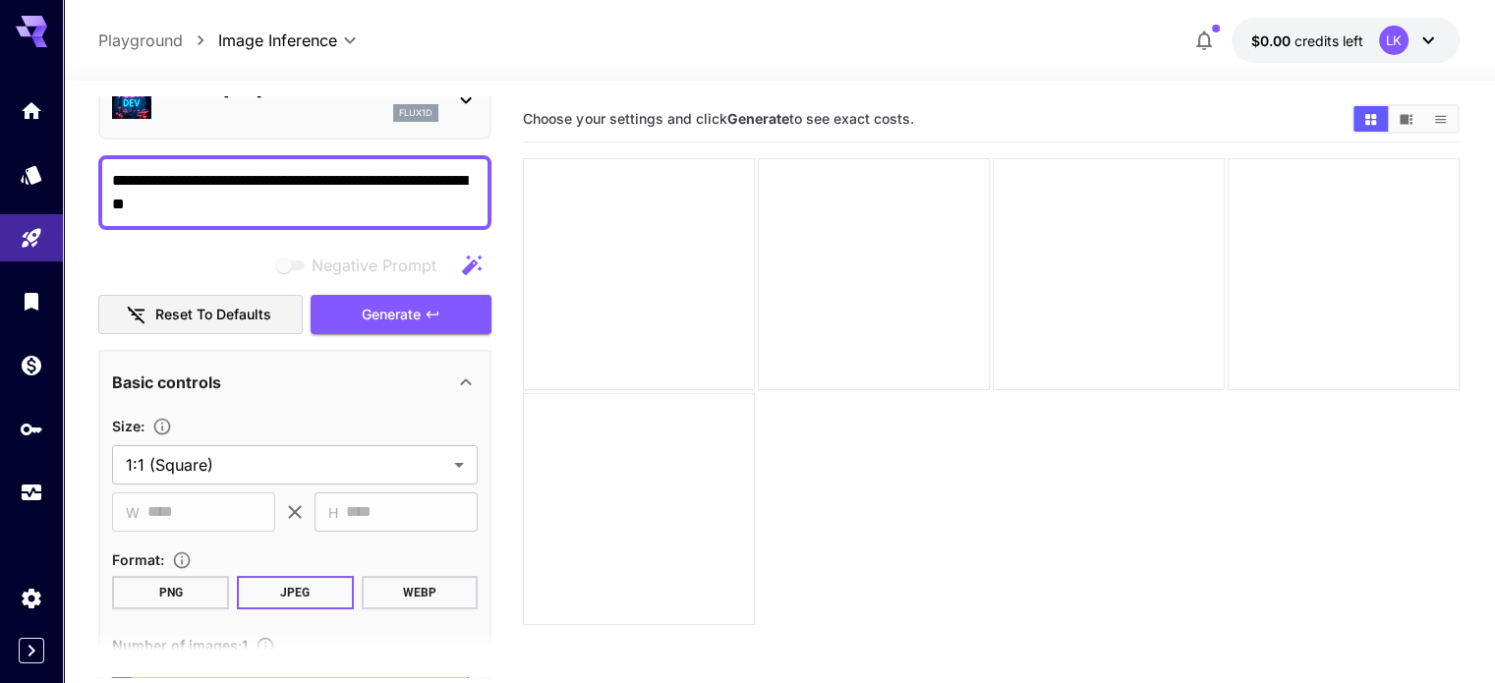
scroll to position [0, 0]
